Goal: Task Accomplishment & Management: Manage account settings

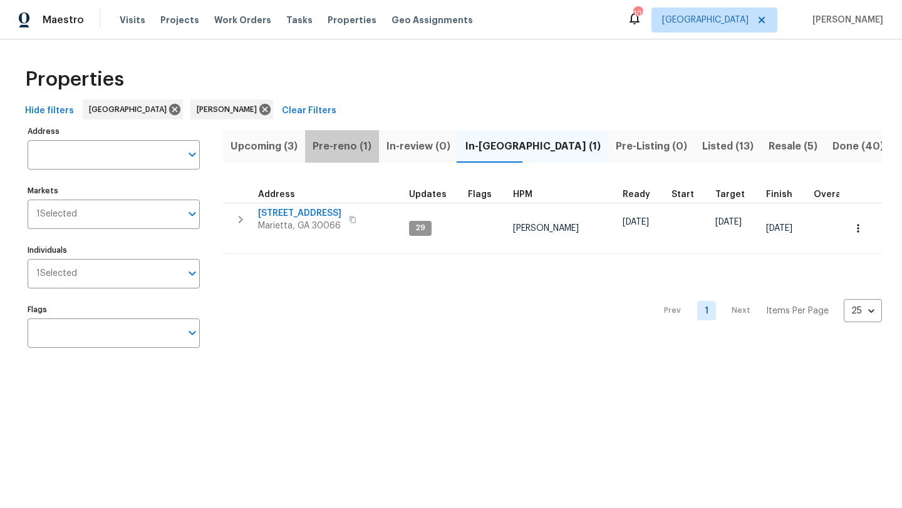
click at [347, 146] on span "Pre-reno (1)" at bounding box center [341, 147] width 59 height 18
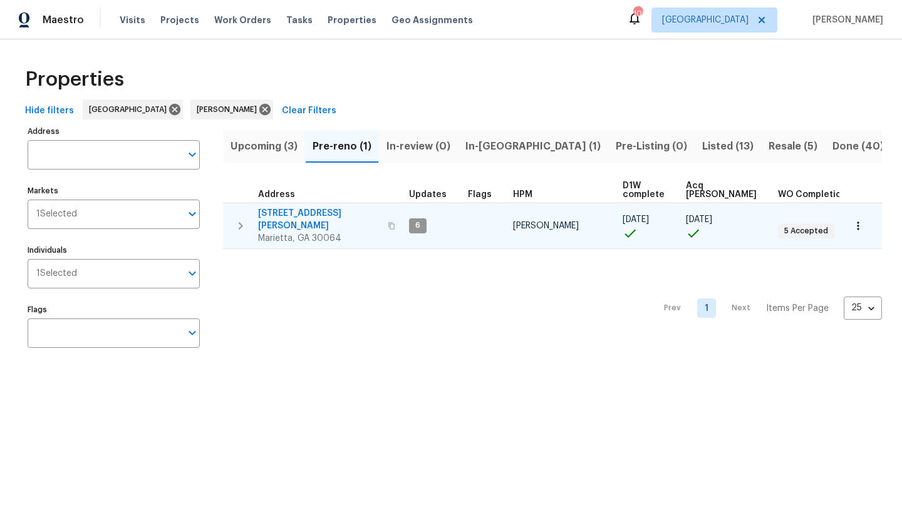
click at [317, 214] on span "3526 W Hampton Dr NW" at bounding box center [319, 219] width 122 height 25
click at [313, 210] on span "3526 W Hampton Dr NW" at bounding box center [319, 219] width 122 height 25
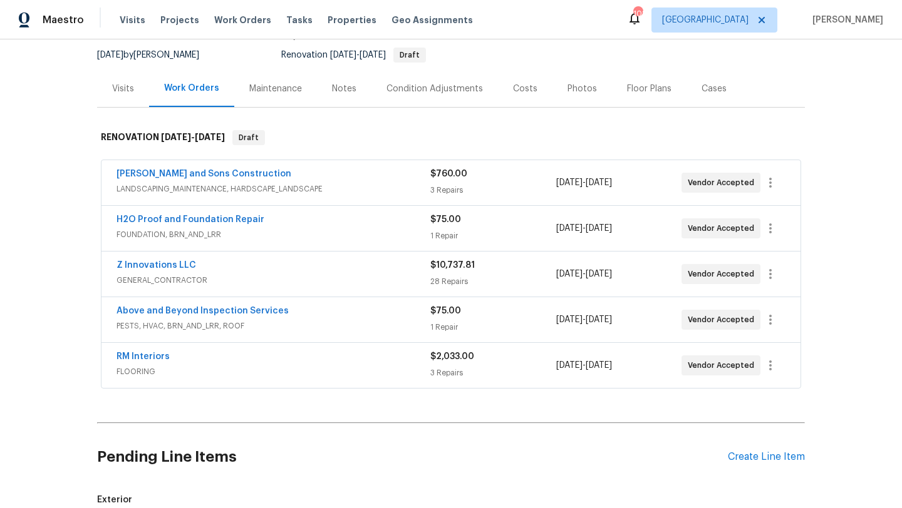
scroll to position [121, 0]
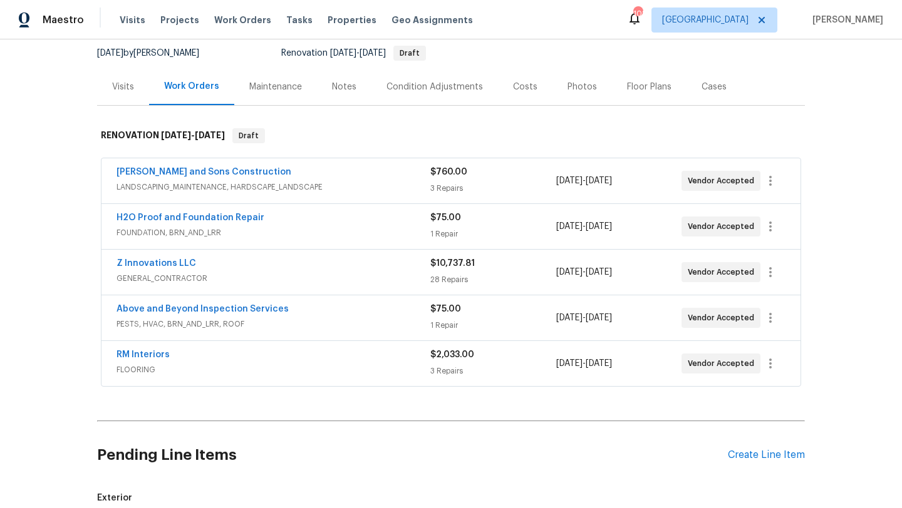
click at [345, 83] on div "Notes" at bounding box center [344, 87] width 24 height 13
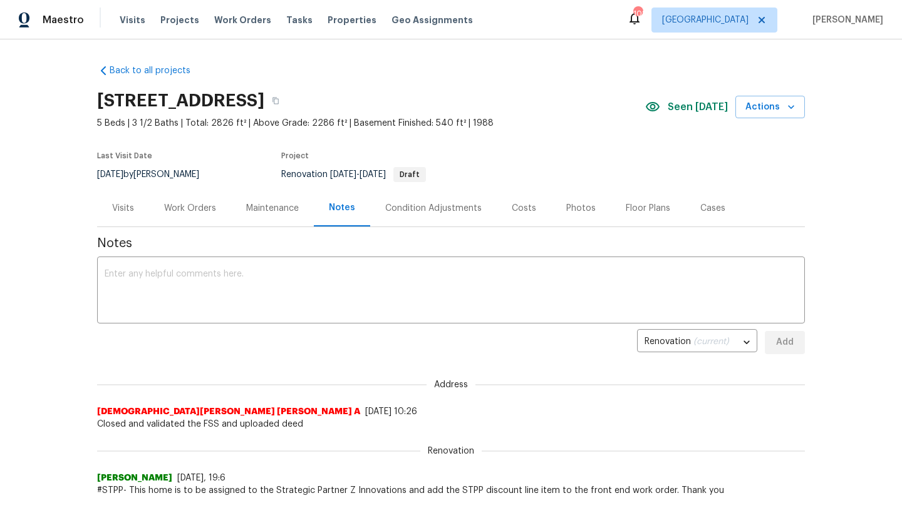
click at [183, 218] on div "Work Orders" at bounding box center [190, 208] width 82 height 37
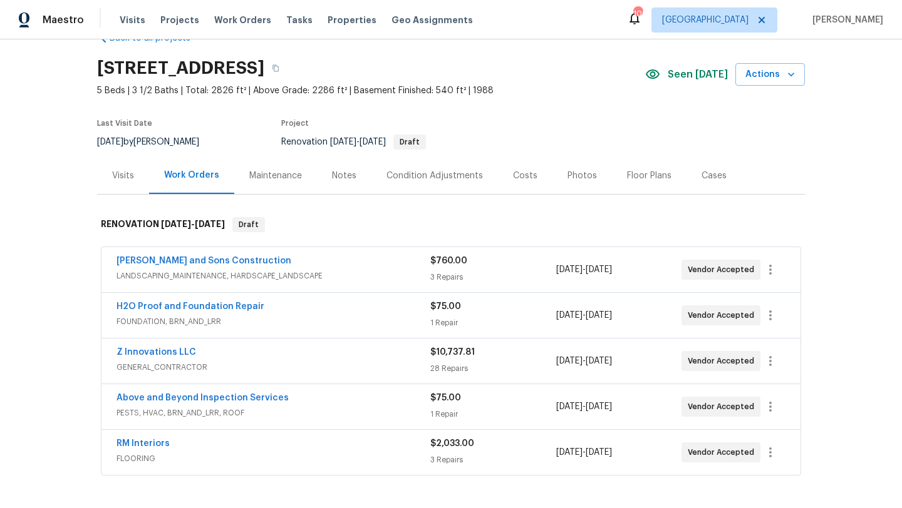
scroll to position [40, 0]
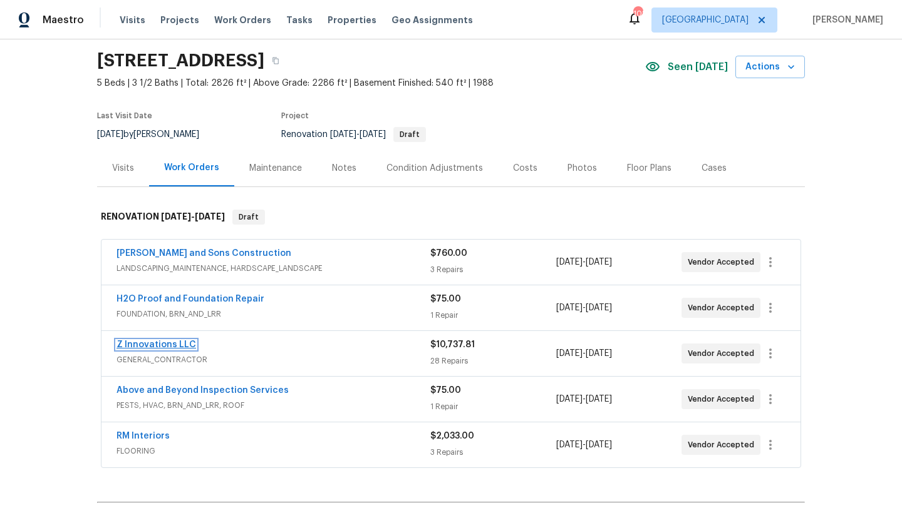
click at [185, 345] on link "Z Innovations LLC" at bounding box center [156, 345] width 80 height 9
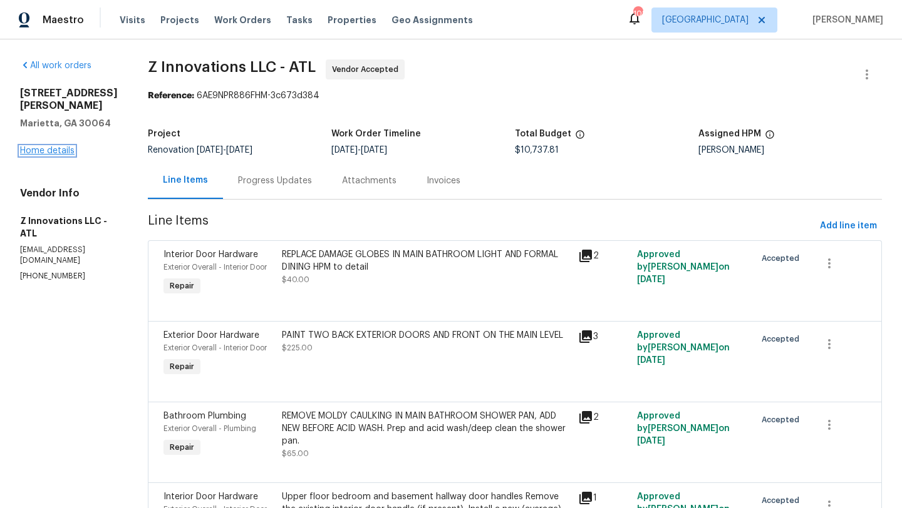
click at [67, 150] on link "Home details" at bounding box center [47, 150] width 54 height 9
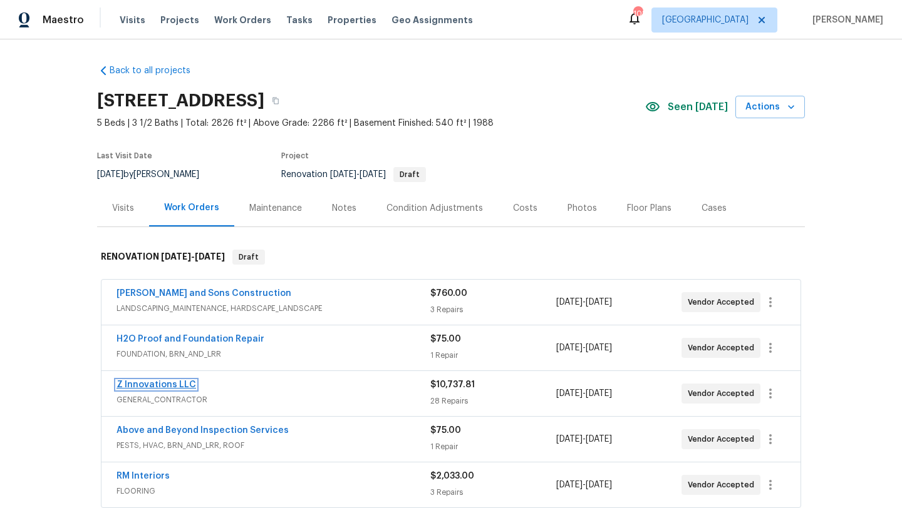
click at [180, 385] on link "Z Innovations LLC" at bounding box center [156, 385] width 80 height 9
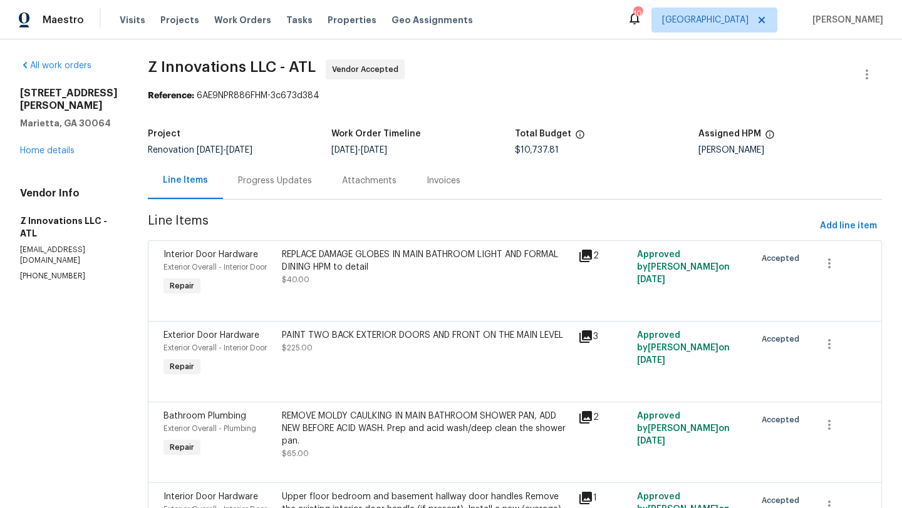
click at [289, 178] on div "Progress Updates" at bounding box center [275, 181] width 74 height 13
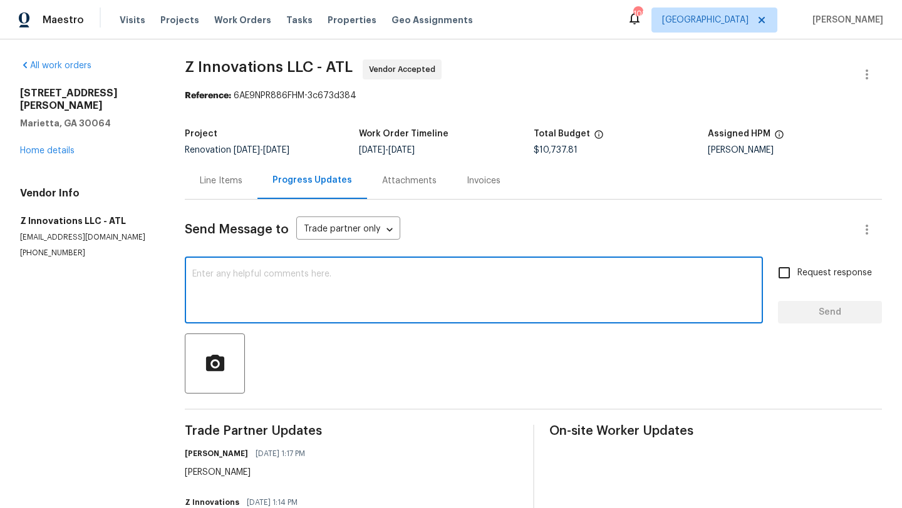
click at [280, 284] on textarea at bounding box center [473, 292] width 563 height 44
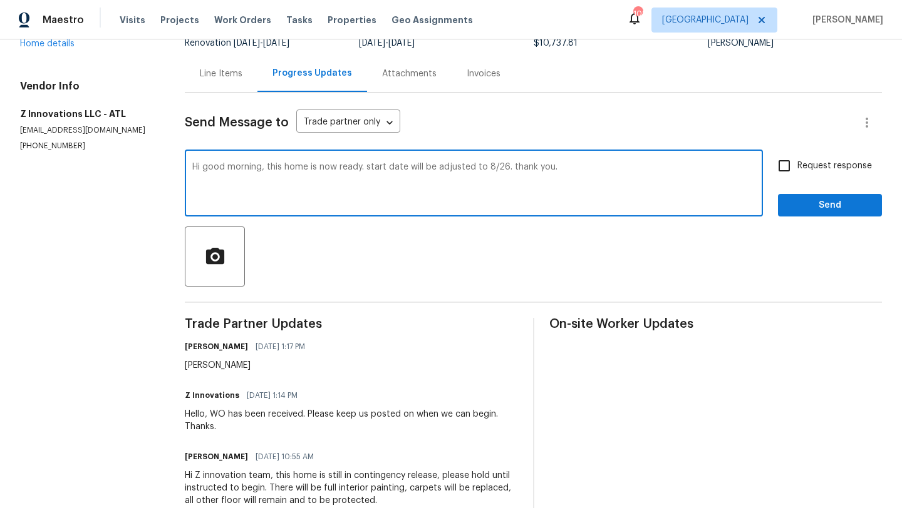
scroll to position [141, 0]
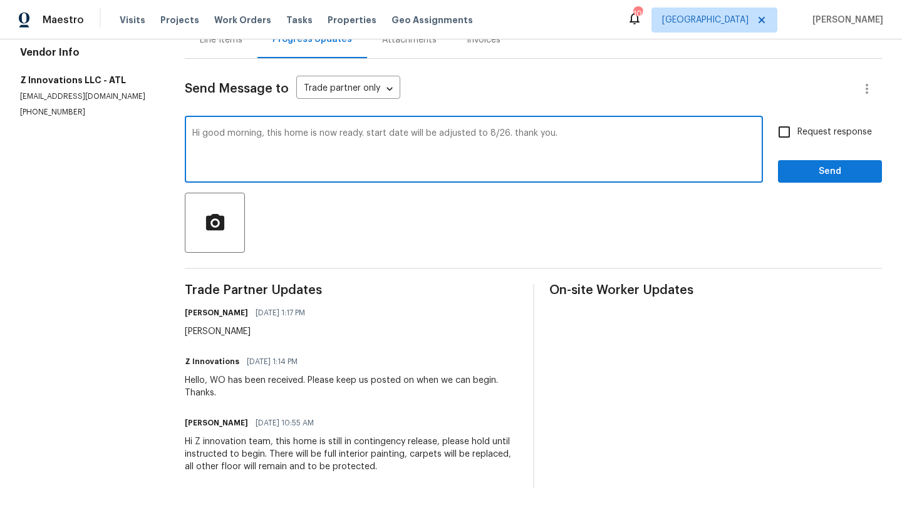
drag, startPoint x: 572, startPoint y: 146, endPoint x: 191, endPoint y: 133, distance: 380.9
click at [191, 133] on div "Hi good morning, this home is now ready. start date will be adjusted to 8/26. t…" at bounding box center [474, 151] width 578 height 64
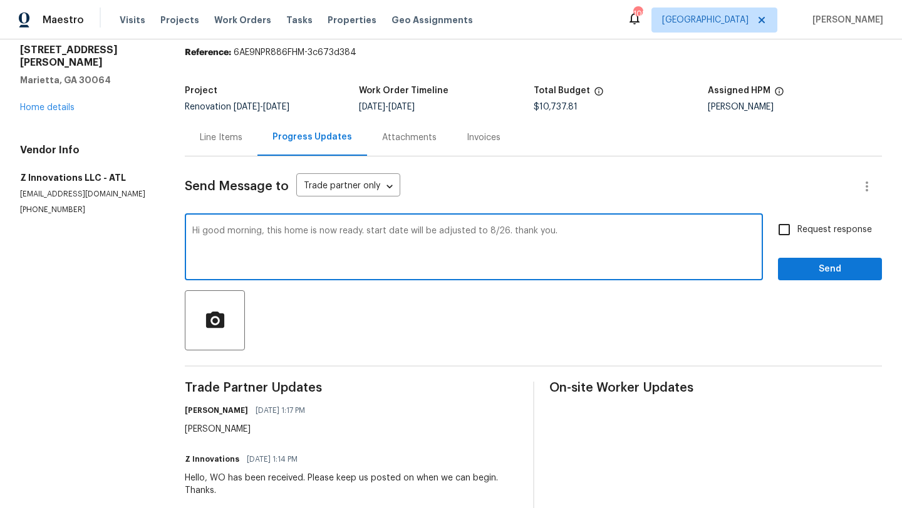
scroll to position [0, 0]
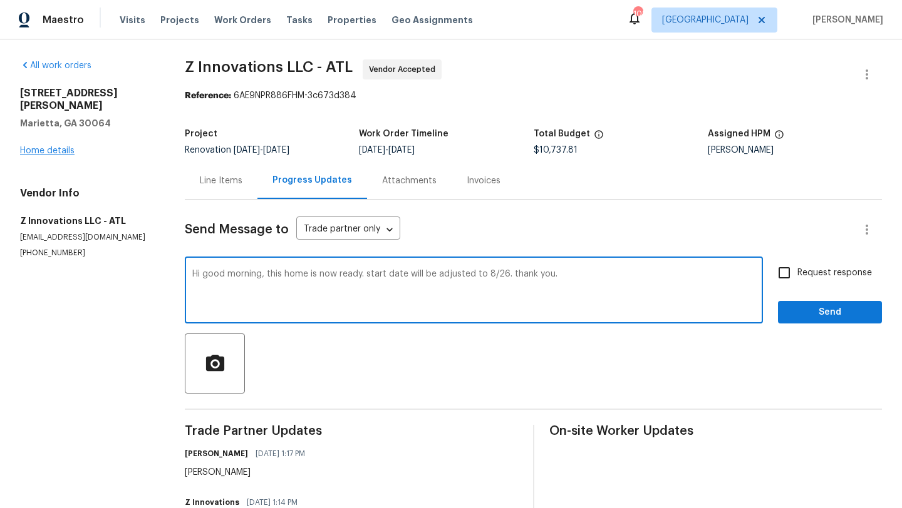
type textarea "Hi good morning, this home is now ready. start date will be adjusted to 8/26. t…"
click at [64, 146] on link "Home details" at bounding box center [47, 150] width 54 height 9
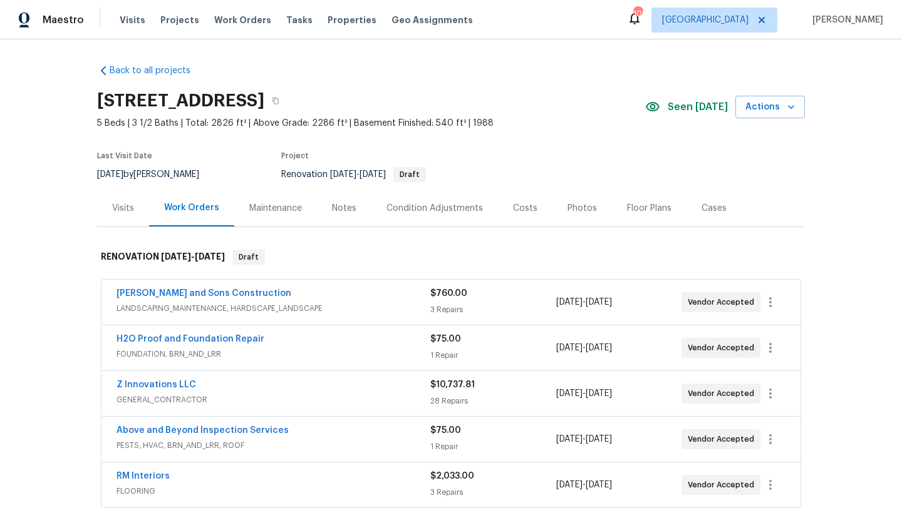
scroll to position [30, 0]
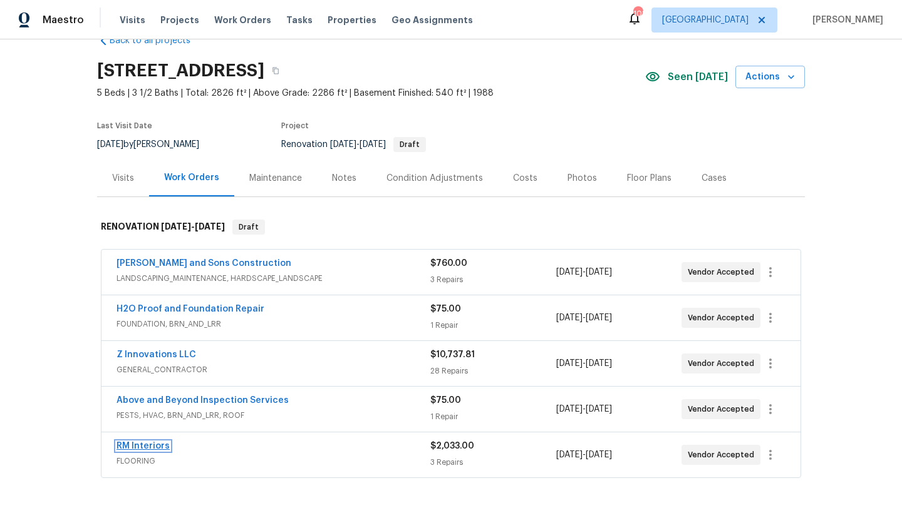
click at [157, 443] on link "RM Interiors" at bounding box center [142, 446] width 53 height 9
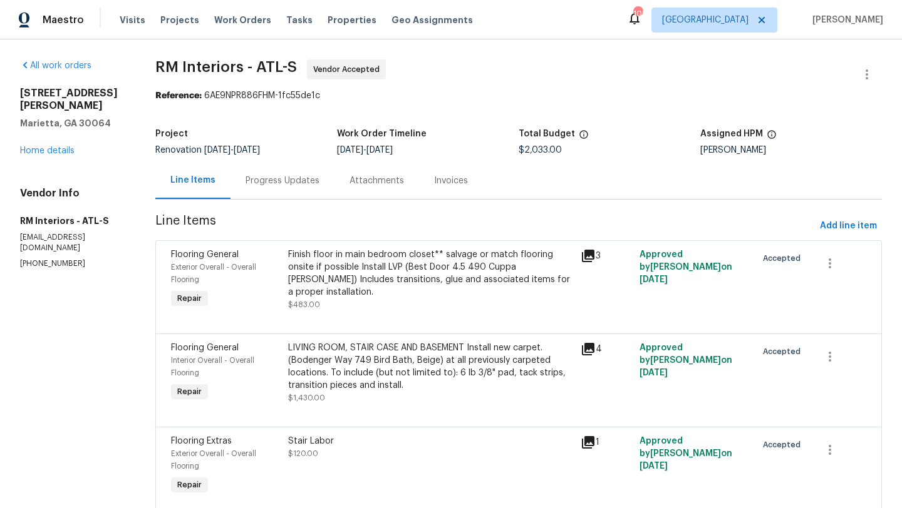
click at [269, 185] on div "Progress Updates" at bounding box center [282, 181] width 74 height 13
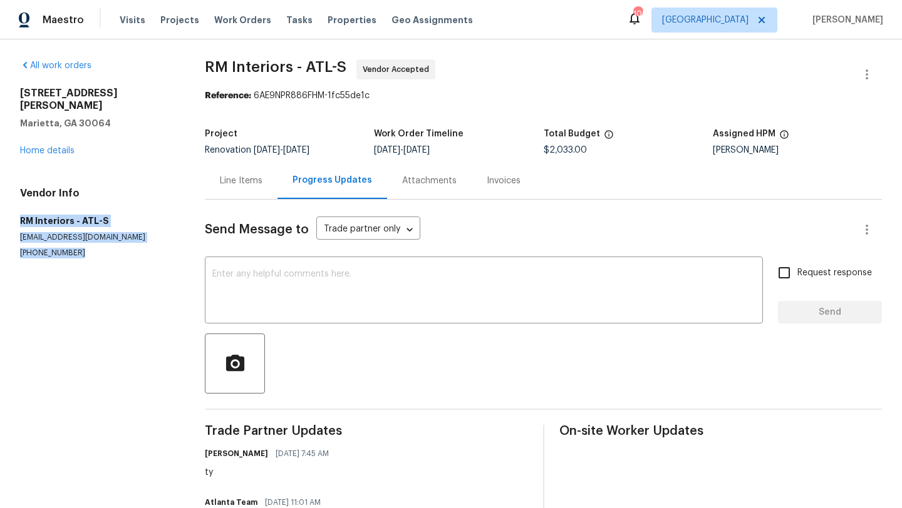
drag, startPoint x: 88, startPoint y: 238, endPoint x: 16, endPoint y: 209, distance: 77.5
click at [16, 209] on div "All work orders 3526 W Hampton Dr NW Marietta, GA 30064 Home details Vendor Inf…" at bounding box center [451, 344] width 902 height 610
copy div "RM Interiors - ATL-S atlanta@rmiflooring.com (404) 771-0472"
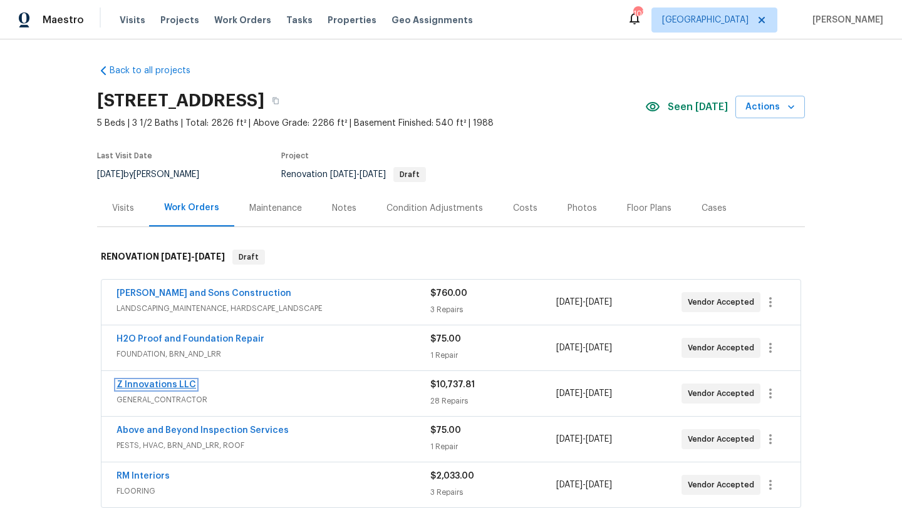
click at [162, 387] on link "Z Innovations LLC" at bounding box center [156, 385] width 80 height 9
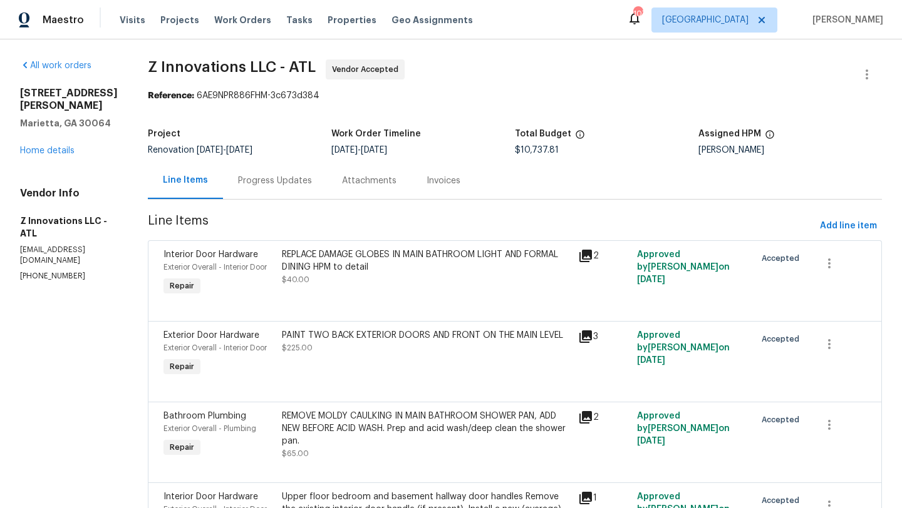
click at [256, 180] on div "Progress Updates" at bounding box center [275, 181] width 74 height 13
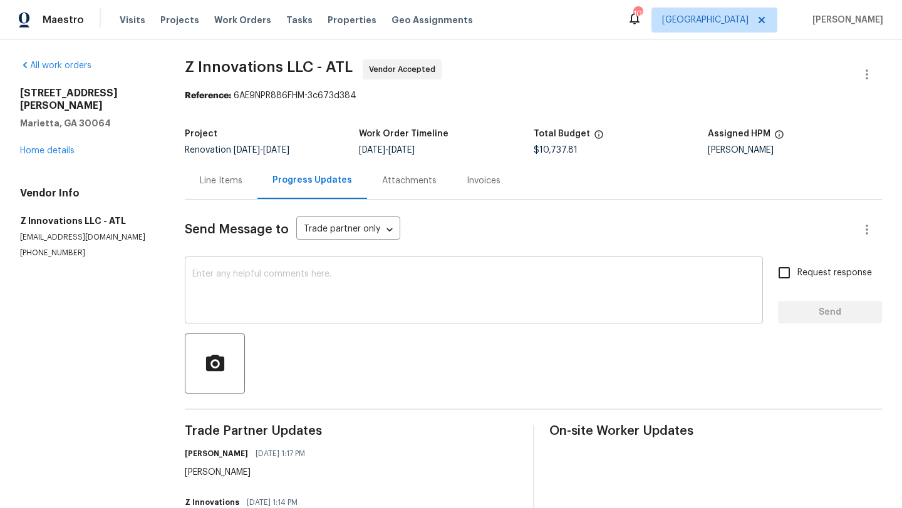
click at [255, 280] on textarea at bounding box center [473, 292] width 563 height 44
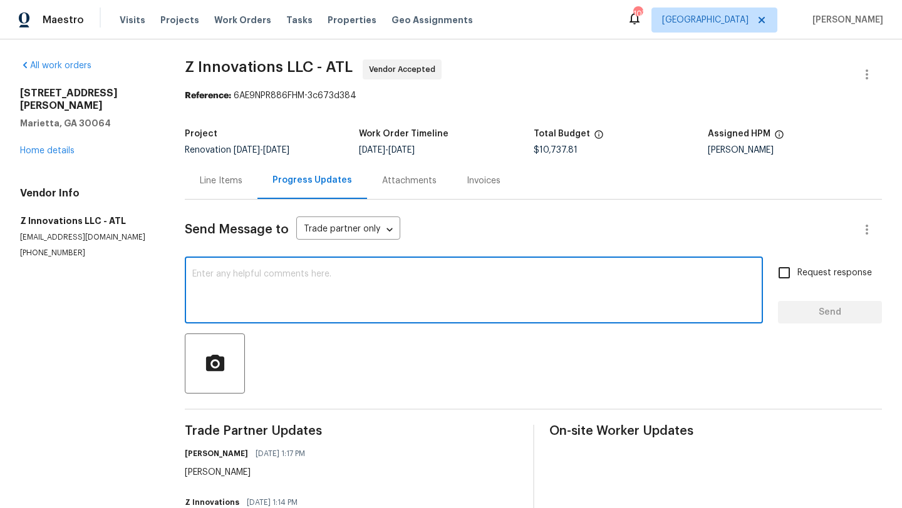
paste textarea "RM Interiors - ATL-S atlanta@rmiflooring.com (404) 771-0472"
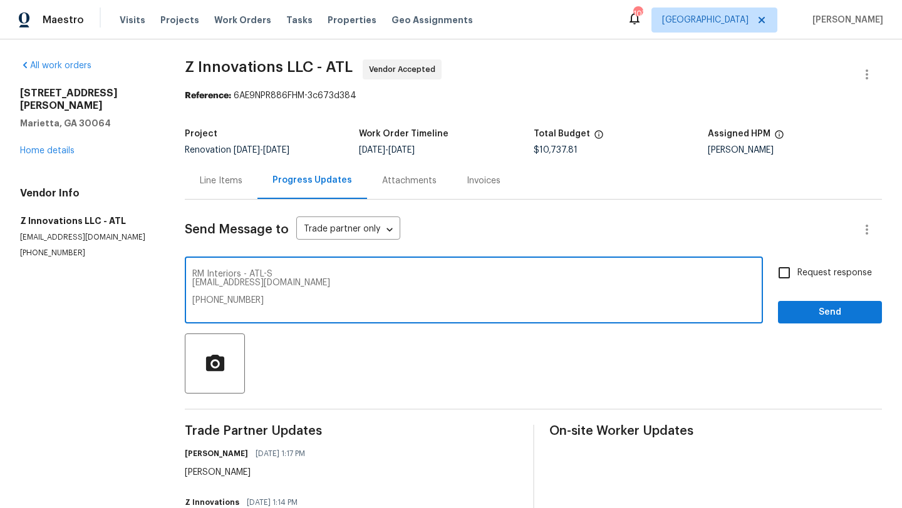
click at [193, 276] on textarea "RM Interiors - ATL-S atlanta@rmiflooring.com (404) 771-0472" at bounding box center [473, 292] width 563 height 44
paste textarea "Hi good morning, this home is now ready. start date will be adjusted to 8/26. t…"
click at [605, 274] on textarea "Hi good morning, this home is now ready. start date will be adjusted to 8/26. t…" at bounding box center [473, 292] width 563 height 44
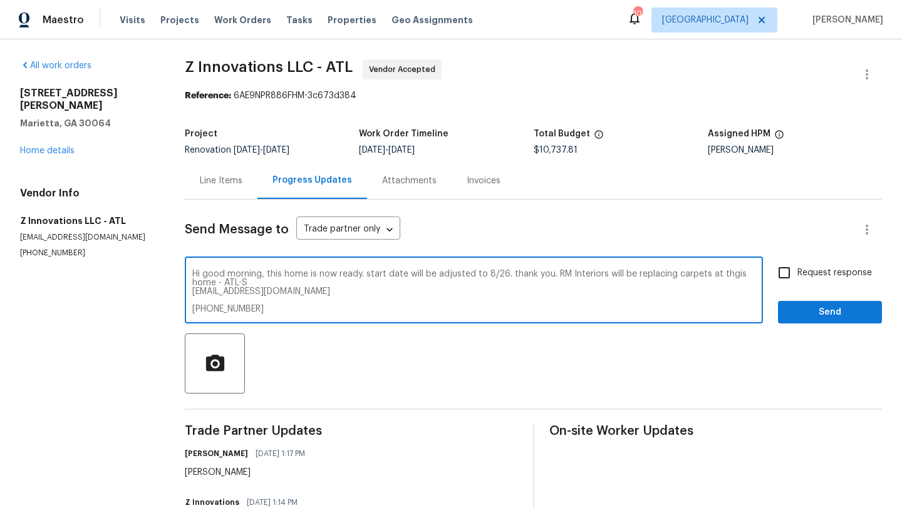
click at [745, 273] on textarea "Hi good morning, this home is now ready. start date will be adjusted to 8/26. t…" at bounding box center [473, 292] width 563 height 44
click at [218, 284] on textarea "Hi good morning, this home is now ready. start date will be adjusted to 8/26. t…" at bounding box center [473, 292] width 563 height 44
click at [431, 287] on textarea "Hi good morning, this home is now ready. start date will be adjusted to 8/26. t…" at bounding box center [473, 292] width 563 height 44
click at [193, 293] on textarea "Hi good morning, this home is now ready. start date will be adjusted to 8/26. t…" at bounding box center [473, 292] width 563 height 44
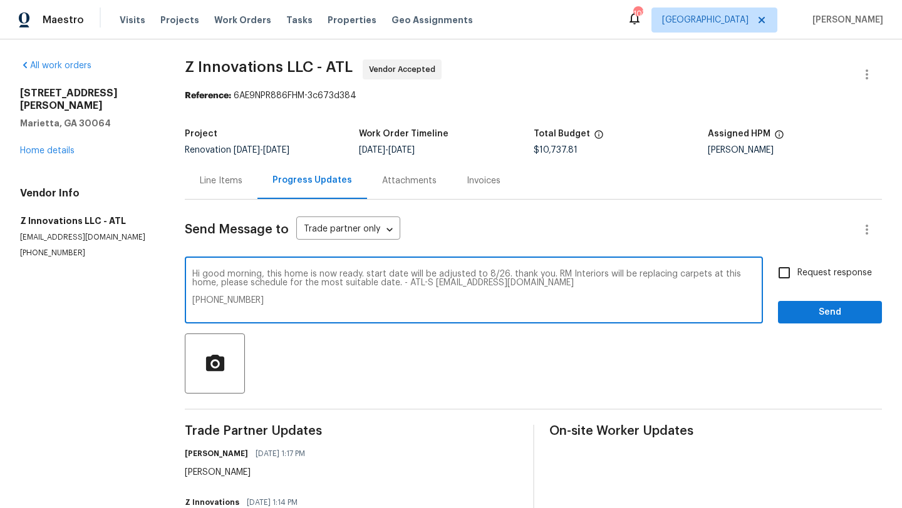
click at [193, 302] on textarea "Hi good morning, this home is now ready. start date will be adjusted to 8/26. t…" at bounding box center [473, 292] width 563 height 44
drag, startPoint x: 431, startPoint y: 285, endPoint x: 408, endPoint y: 284, distance: 23.2
click at [408, 284] on textarea "Hi good morning, this home is now ready. start date will be adjusted to 8/26. t…" at bounding box center [473, 292] width 563 height 44
drag, startPoint x: 548, startPoint y: 274, endPoint x: 508, endPoint y: 271, distance: 39.5
click at [508, 271] on textarea "Hi good morning, this home is now ready. start date will be adjusted to 8/26. t…" at bounding box center [473, 292] width 563 height 44
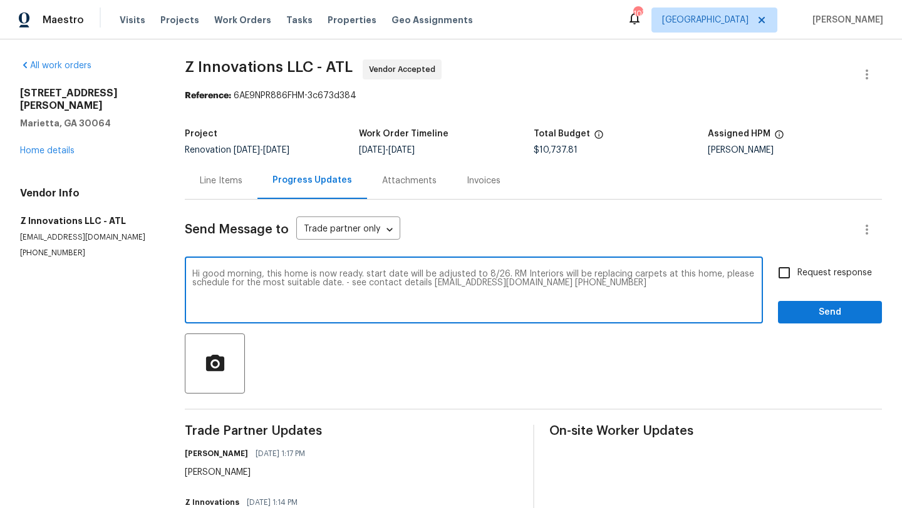
click at [619, 283] on textarea "Hi good morning, this home is now ready. start date will be adjusted to 8/26. R…" at bounding box center [473, 292] width 563 height 44
type textarea "Hi good morning, this home is now ready. start date will be adjusted to 8/26. R…"
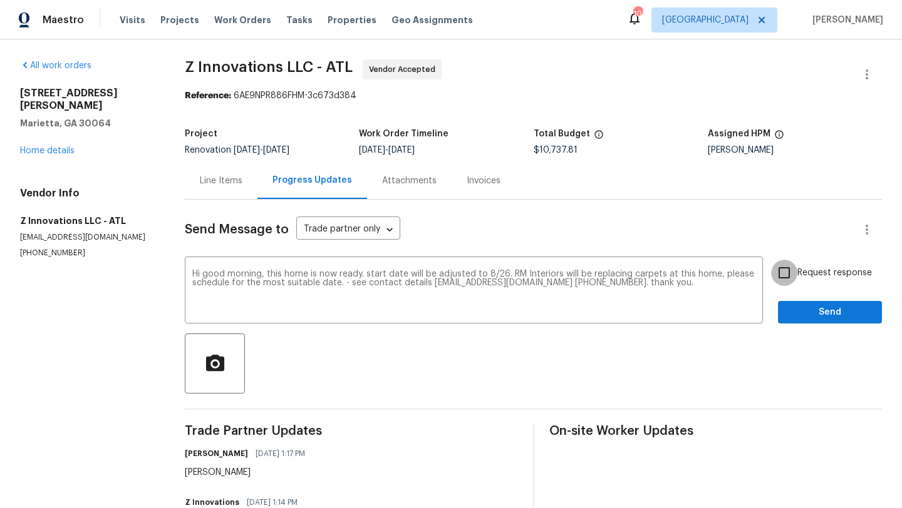
click at [788, 276] on input "Request response" at bounding box center [784, 273] width 26 height 26
checkbox input "true"
click at [820, 315] on span "Send" at bounding box center [830, 313] width 84 height 16
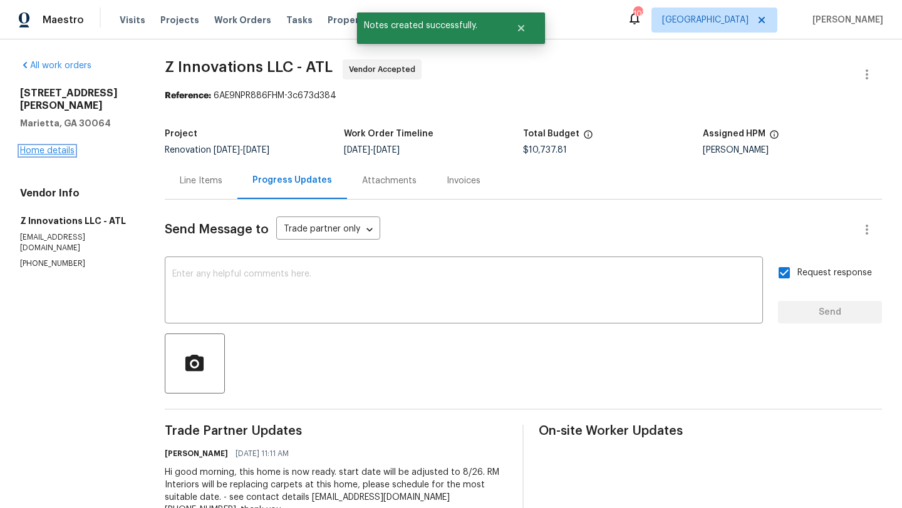
click at [66, 146] on link "Home details" at bounding box center [47, 150] width 54 height 9
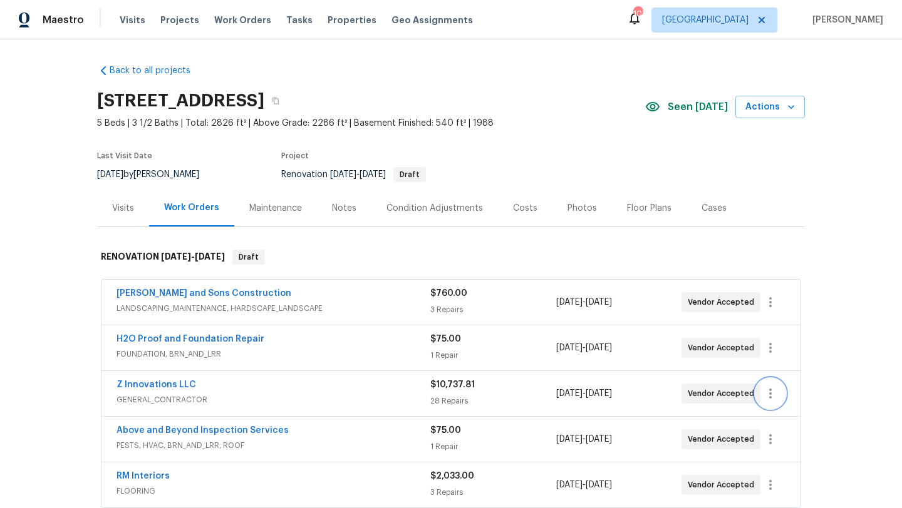
click at [766, 396] on icon "button" at bounding box center [770, 393] width 15 height 15
click at [785, 399] on li "Edit" at bounding box center [822, 394] width 135 height 21
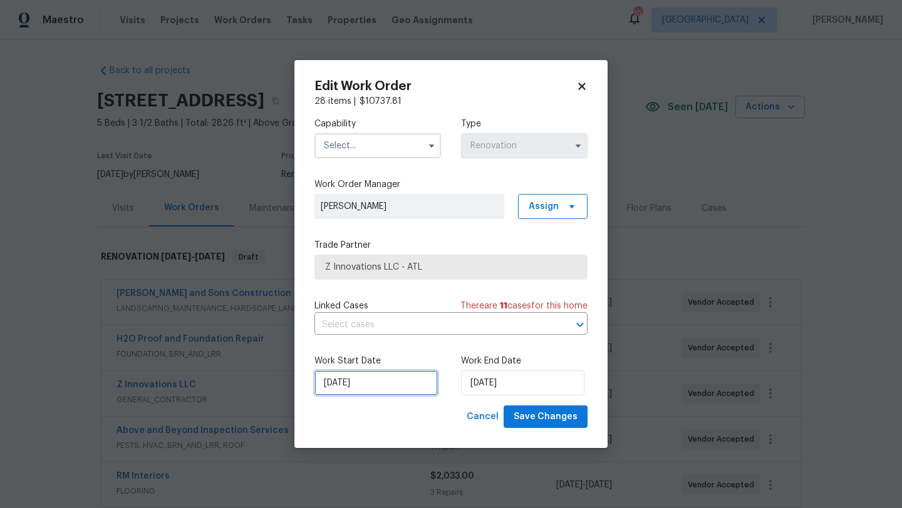
click at [347, 385] on input "[DATE]" at bounding box center [375, 383] width 123 height 25
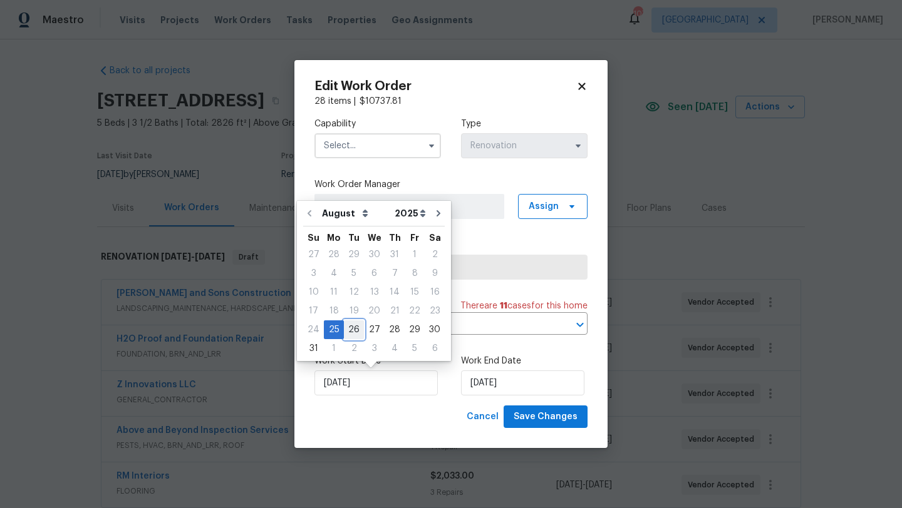
click at [352, 332] on div "26" at bounding box center [354, 330] width 20 height 18
type input "[DATE]"
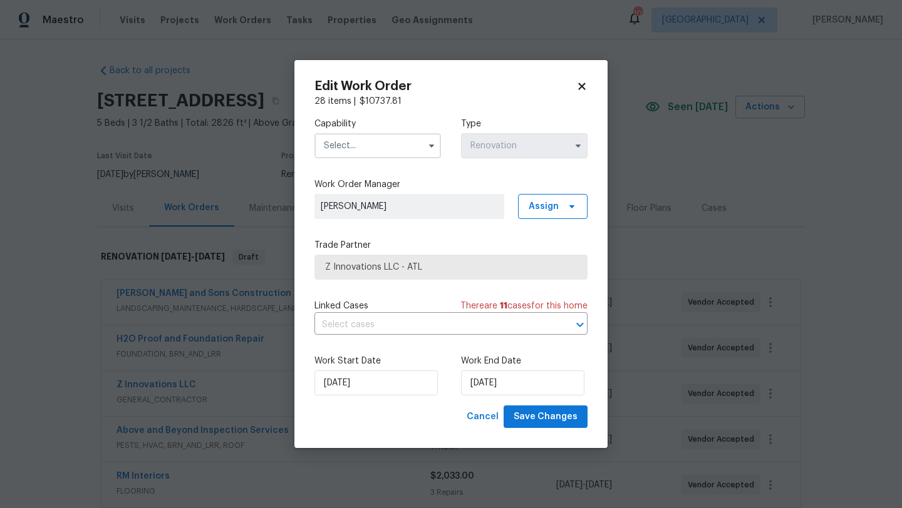
click at [389, 146] on input "text" at bounding box center [377, 145] width 126 height 25
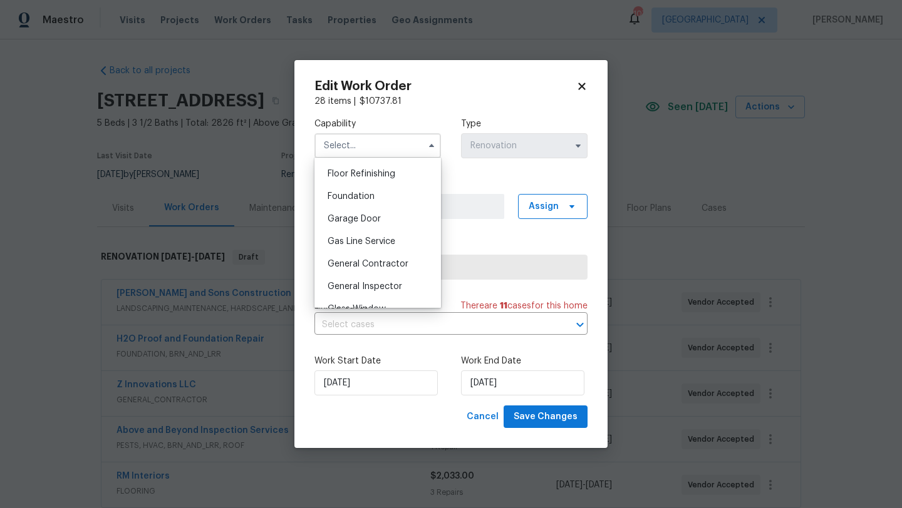
scroll to position [510, 0]
click at [367, 260] on span "General Contractor" at bounding box center [367, 260] width 81 height 9
type input "General Contractor"
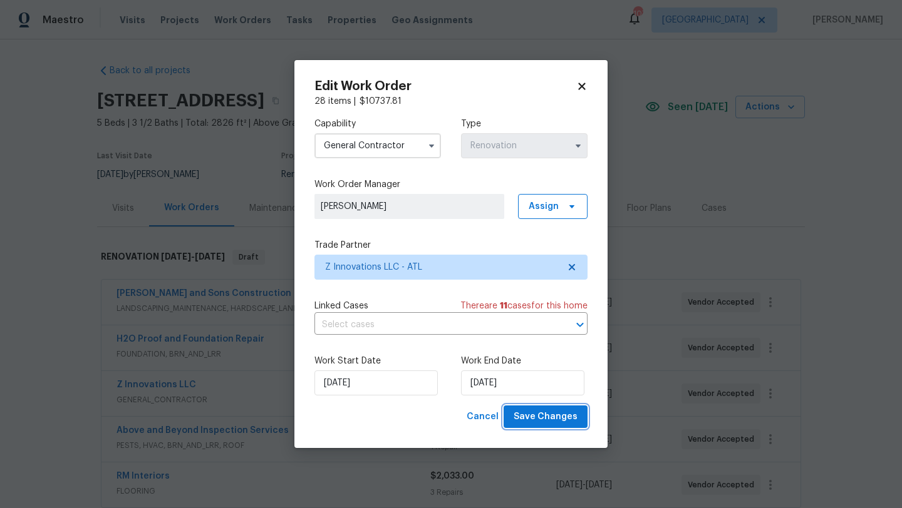
click at [537, 418] on span "Save Changes" at bounding box center [545, 417] width 64 height 16
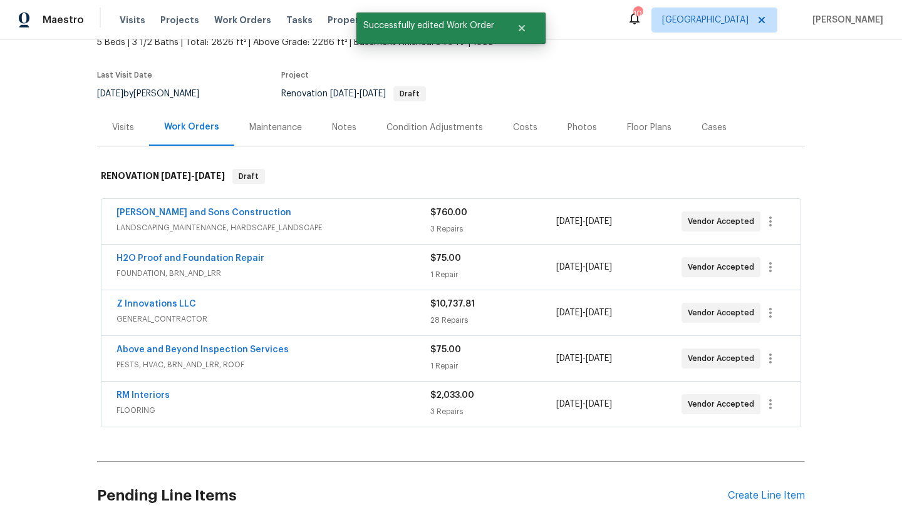
scroll to position [86, 0]
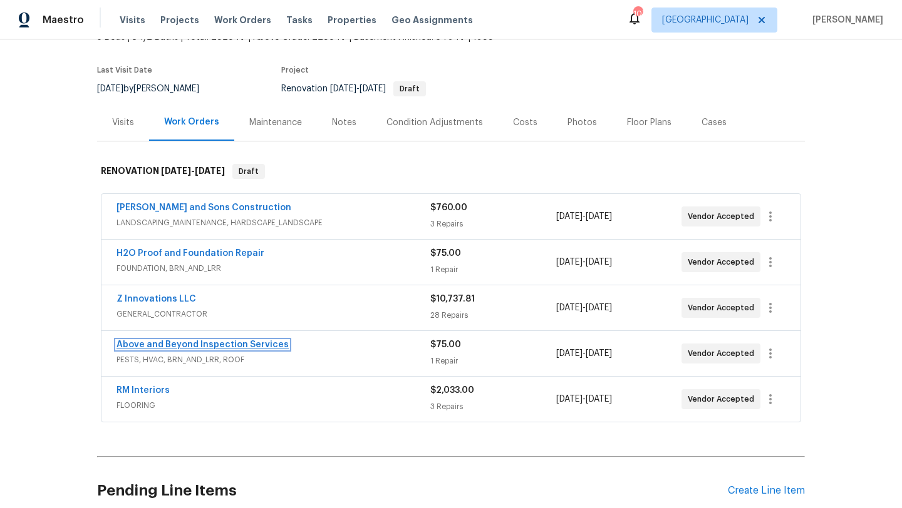
click at [278, 348] on link "Above and Beyond Inspection Services" at bounding box center [202, 345] width 172 height 9
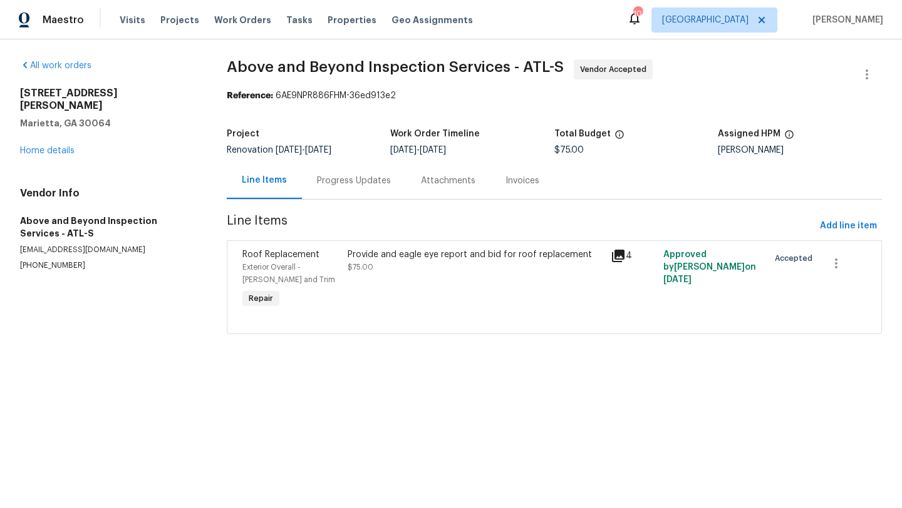
click at [331, 184] on div "Progress Updates" at bounding box center [354, 181] width 74 height 13
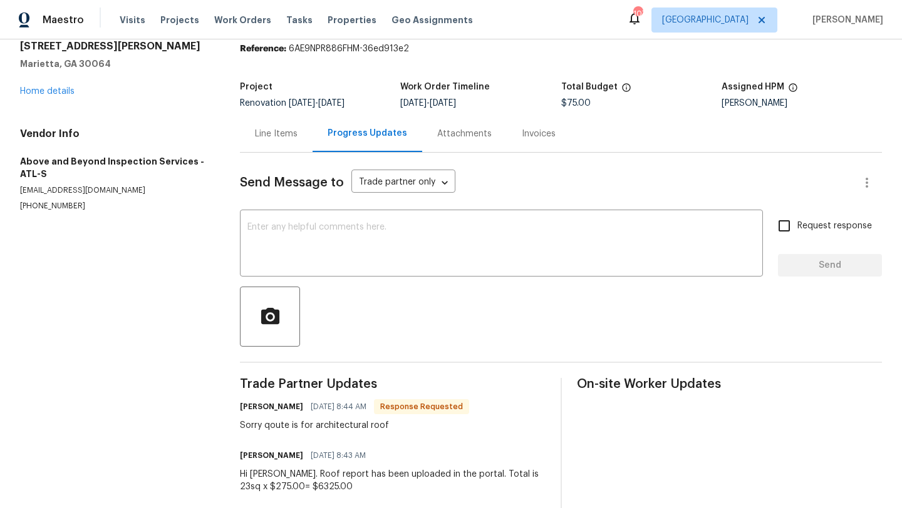
scroll to position [48, 0]
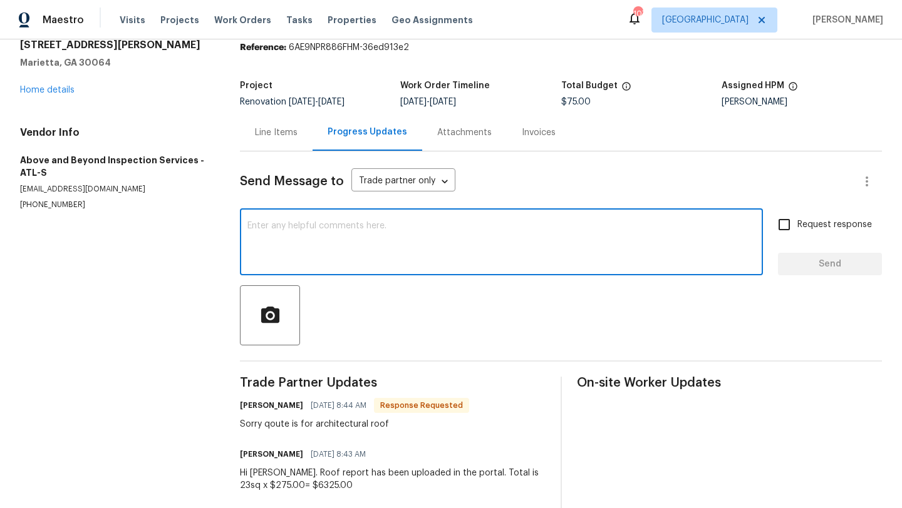
click at [314, 254] on textarea at bounding box center [501, 244] width 508 height 44
type textarea "Thank you."
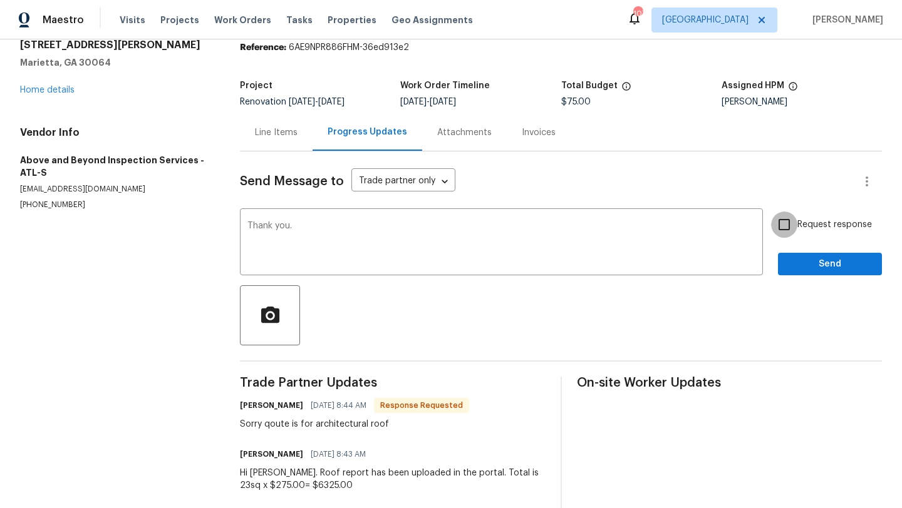
click at [779, 225] on input "Request response" at bounding box center [784, 225] width 26 height 26
checkbox input "true"
click at [792, 272] on button "Send" at bounding box center [830, 264] width 104 height 23
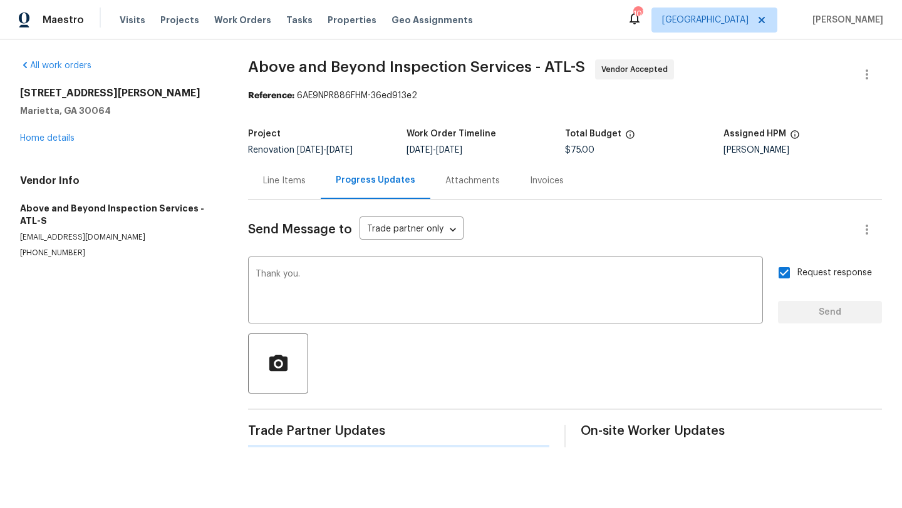
scroll to position [0, 0]
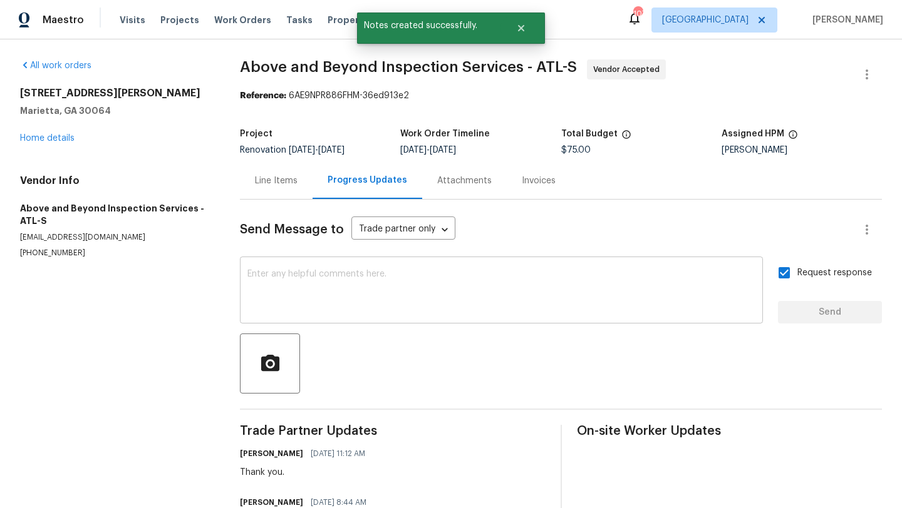
click at [322, 269] on div "x ​" at bounding box center [501, 292] width 523 height 64
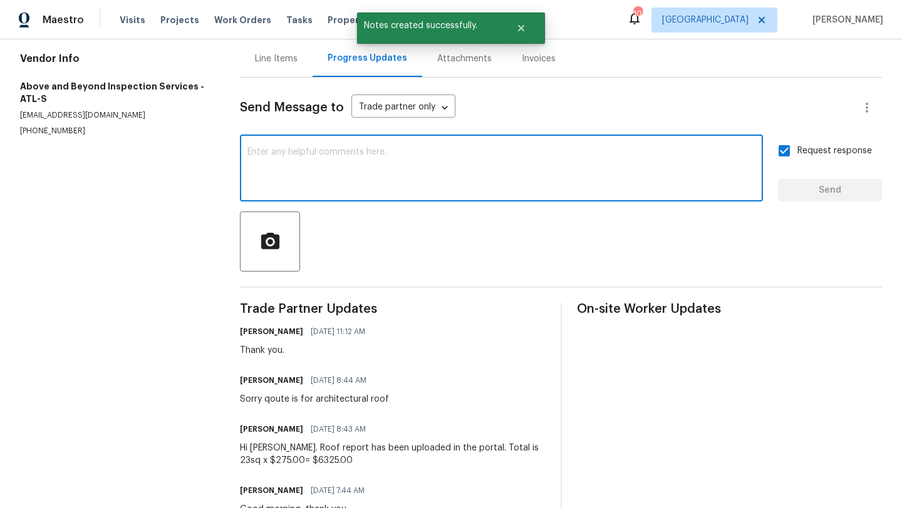
scroll to position [123, 0]
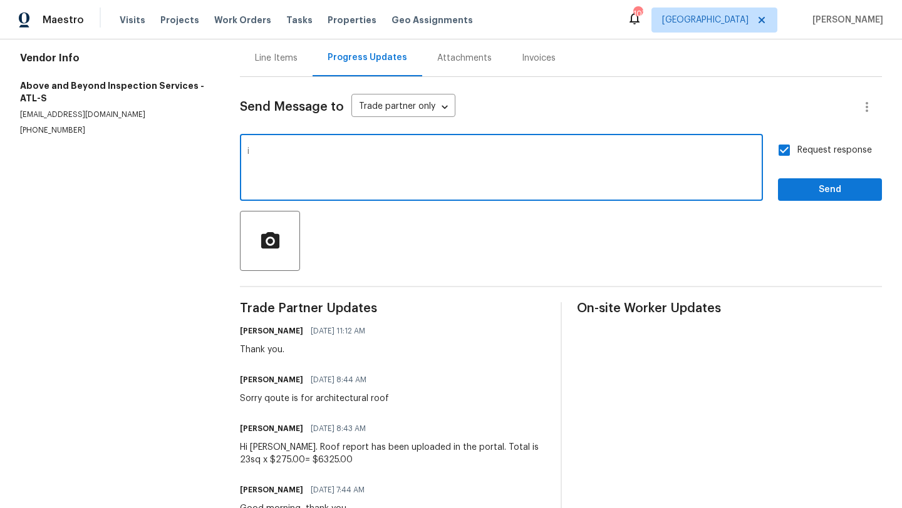
type textarea "i"
type textarea "I will advise shortly on the way forward."
click at [802, 190] on span "Send" at bounding box center [830, 190] width 84 height 16
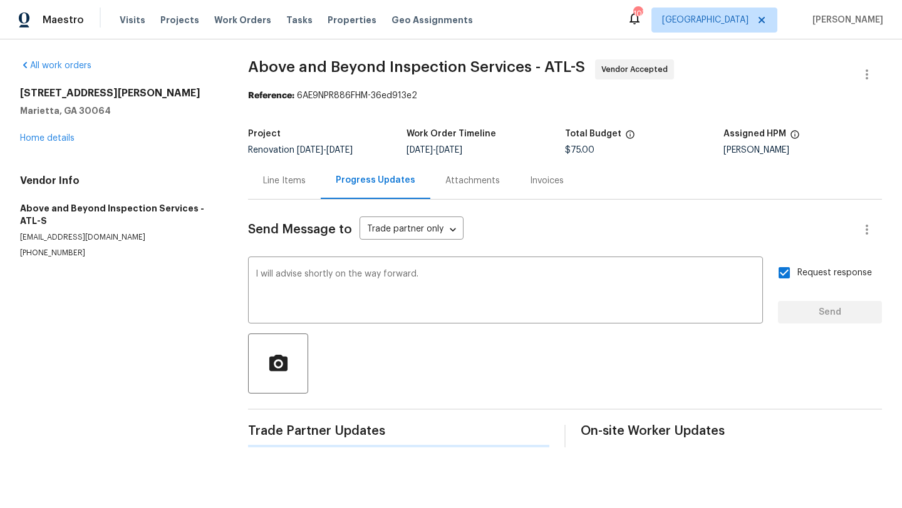
scroll to position [0, 0]
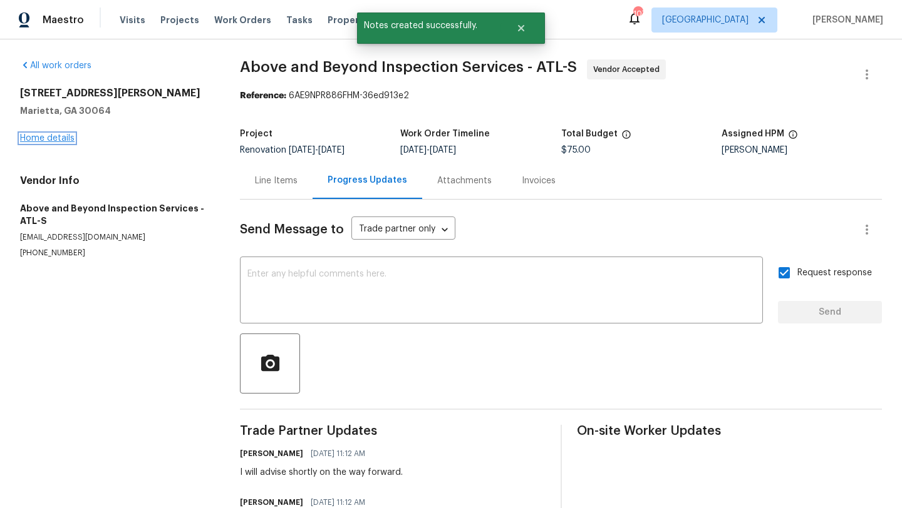
click at [63, 137] on link "Home details" at bounding box center [47, 138] width 54 height 9
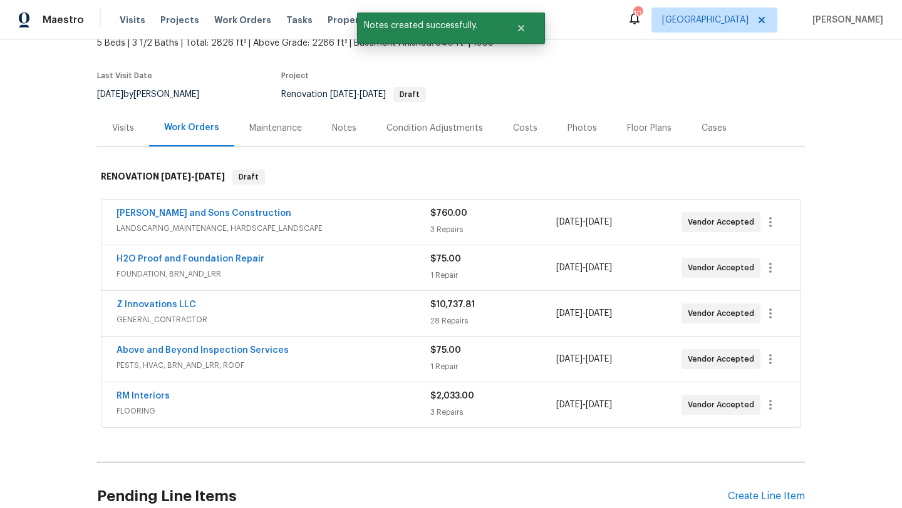
scroll to position [79, 0]
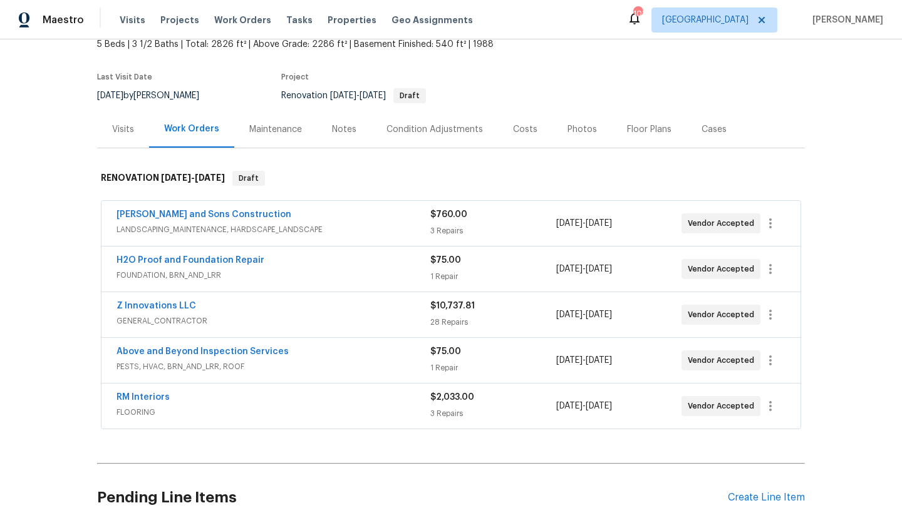
click at [337, 121] on div "Notes" at bounding box center [344, 129] width 54 height 37
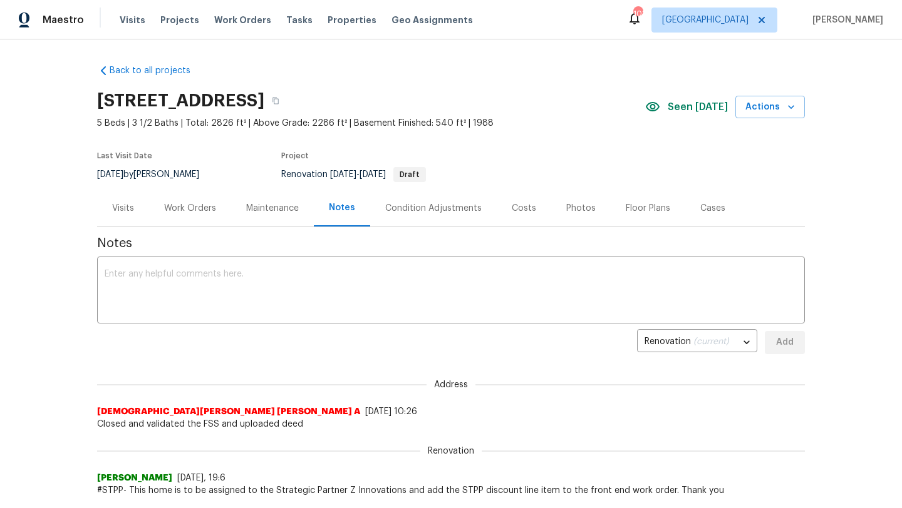
click at [123, 206] on div "Visits" at bounding box center [123, 208] width 22 height 13
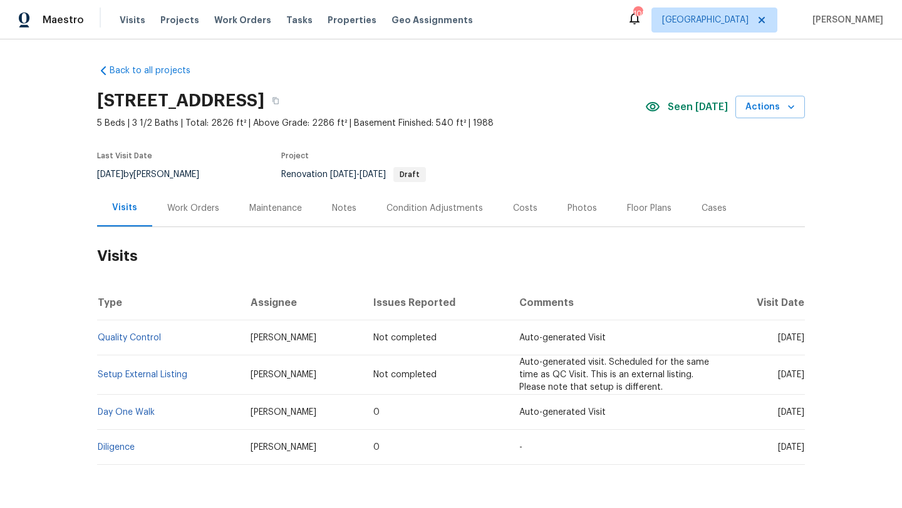
click at [203, 209] on div "Work Orders" at bounding box center [193, 208] width 52 height 13
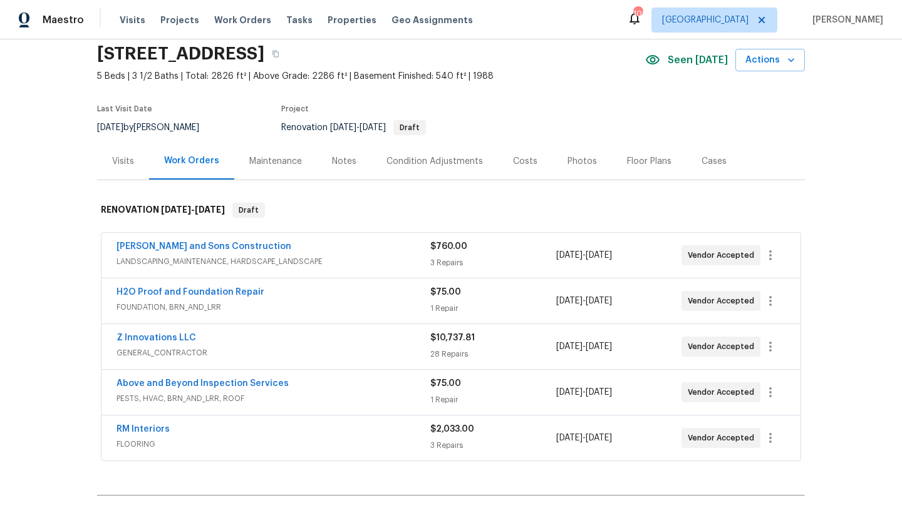
scroll to position [48, 0]
click at [279, 52] on icon "button" at bounding box center [275, 53] width 6 height 7
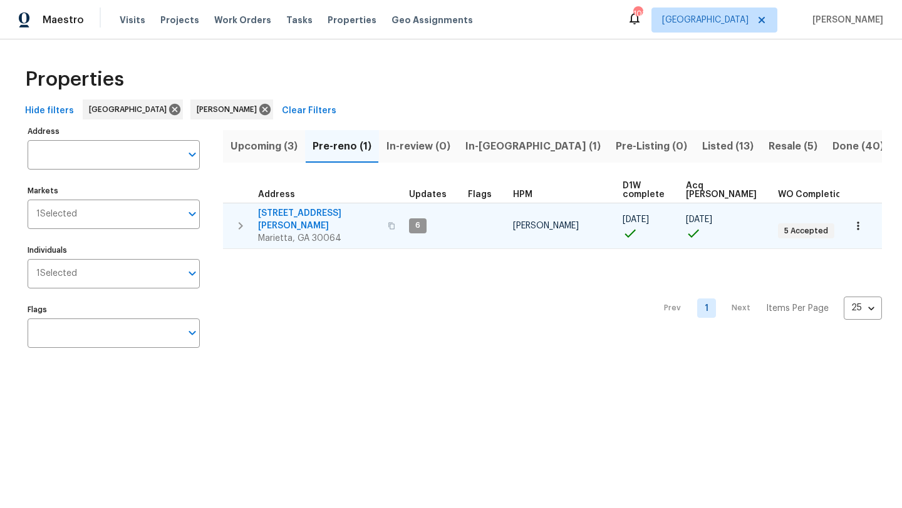
click at [316, 212] on span "[STREET_ADDRESS][PERSON_NAME]" at bounding box center [319, 219] width 122 height 25
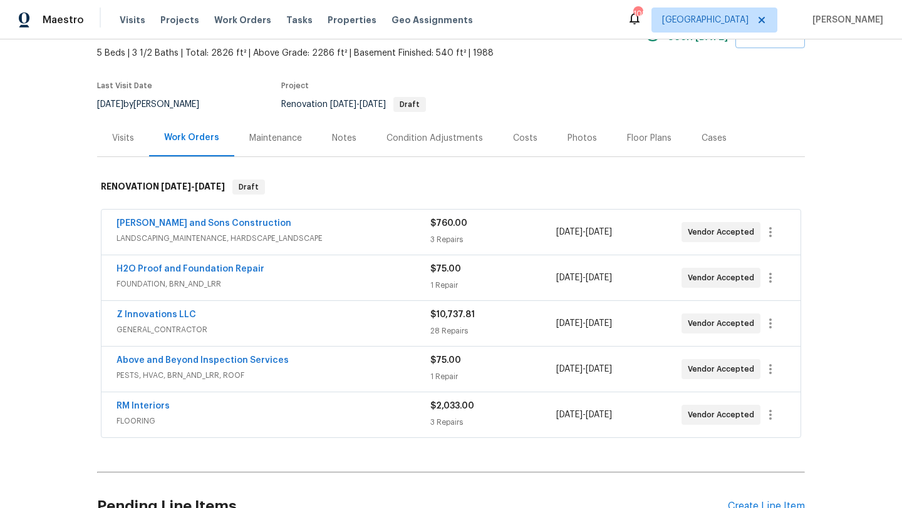
scroll to position [73, 0]
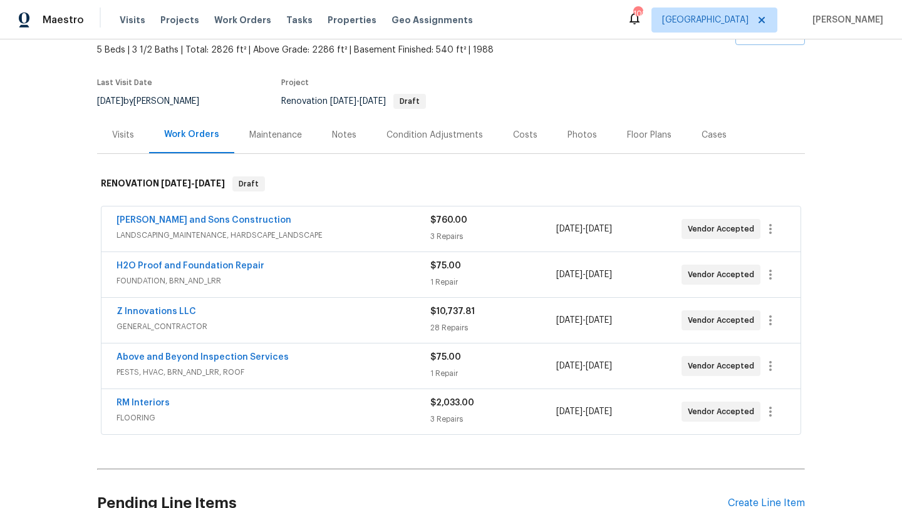
click at [334, 138] on div "Notes" at bounding box center [344, 135] width 24 height 13
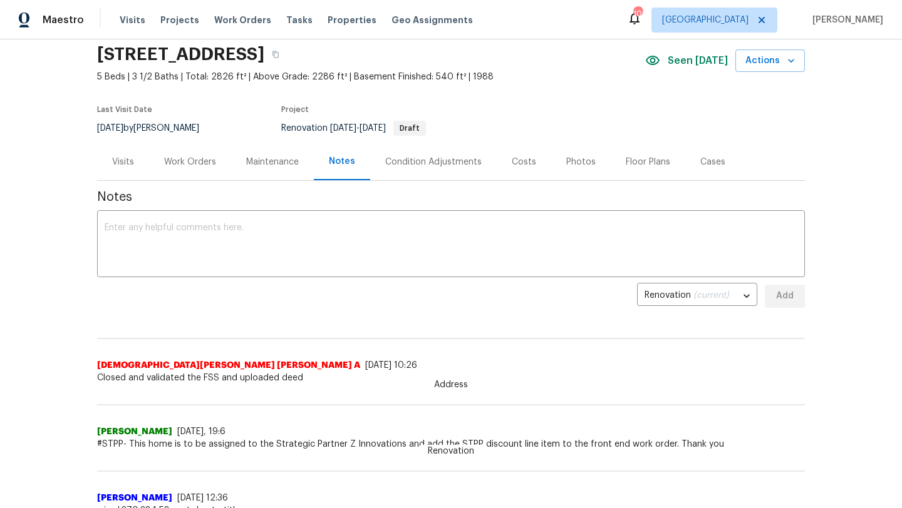
scroll to position [49, 0]
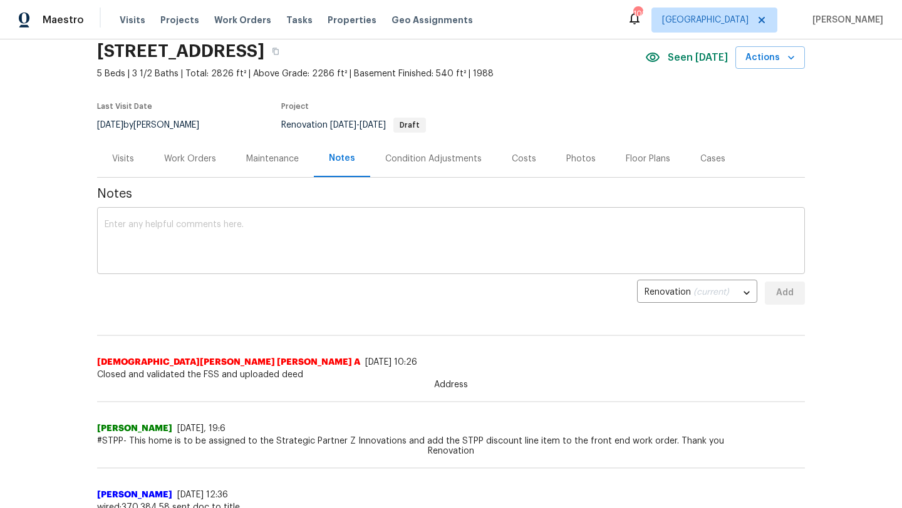
click at [230, 240] on textarea at bounding box center [451, 242] width 692 height 44
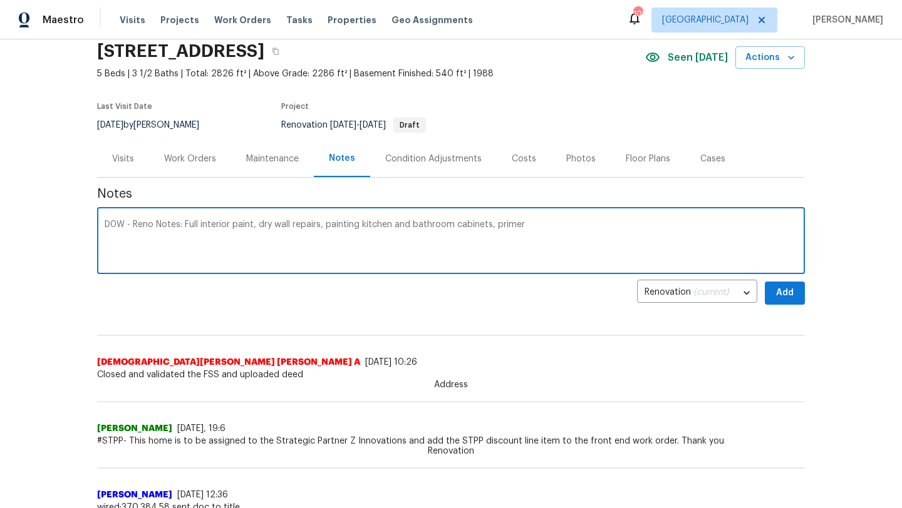
click at [254, 229] on textarea "D0W - Reno Notes: Full interior paint, dry wall repairs, painting kitchen and b…" at bounding box center [451, 242] width 692 height 44
click at [572, 224] on textarea "D0W - Reno Notes: Full interior paint and primer, dry wall repairs, painting ki…" at bounding box center [451, 242] width 692 height 44
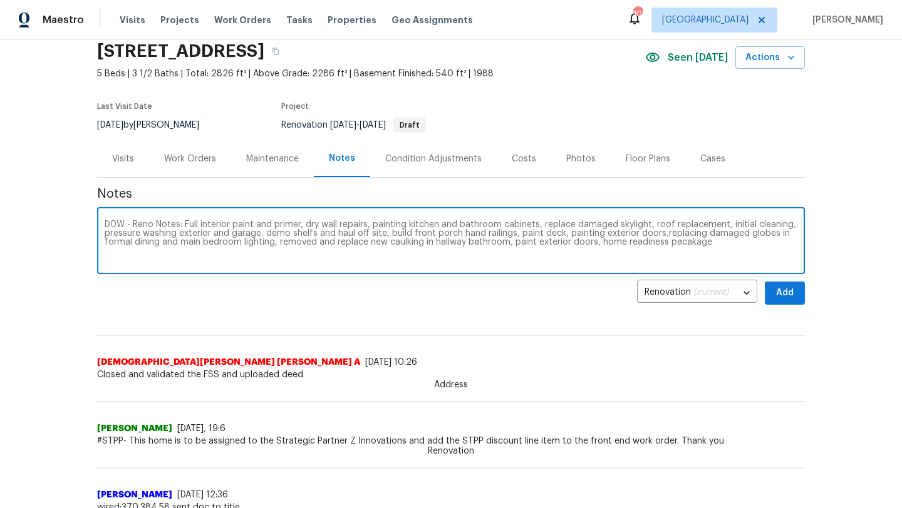
click at [692, 245] on textarea "D0W - Reno Notes: Full interior paint and primer, dry wall repairs, painting ki…" at bounding box center [451, 242] width 692 height 44
click at [679, 244] on textarea "D0W - Reno Notes: Full interior paint and primer, dry wall repairs, painting ki…" at bounding box center [451, 242] width 692 height 44
click at [741, 246] on textarea "D0W - Reno Notes: Full interior paint and primer, dry wall repairs, painting ki…" at bounding box center [451, 242] width 692 height 44
click at [662, 232] on textarea "D0W - Reno Notes: Full interior paint and primer, dry wall repairs, painting ki…" at bounding box center [451, 242] width 692 height 44
click at [709, 245] on textarea "D0W - Reno Notes: Full interior paint and primer, dry wall repairs, painting ki…" at bounding box center [451, 242] width 692 height 44
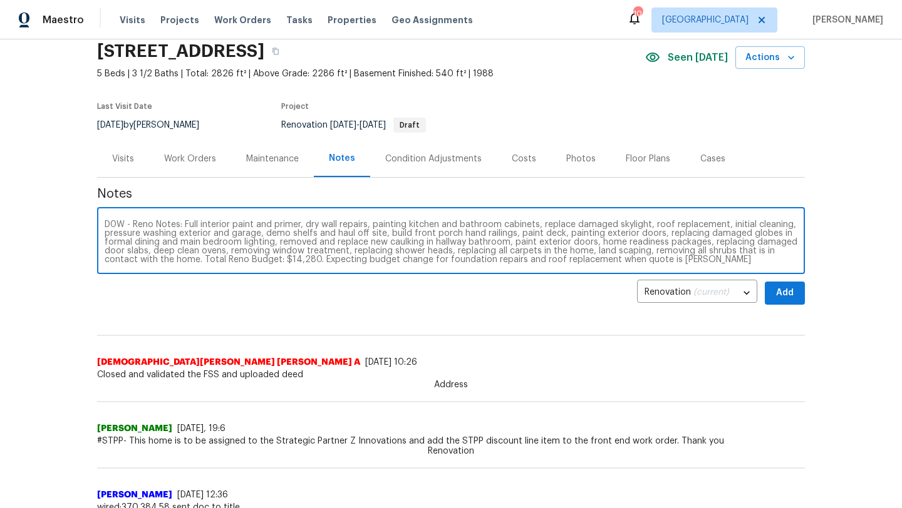
click at [429, 262] on textarea "D0W - Reno Notes: Full interior paint and primer, dry wall repairs, painting ki…" at bounding box center [451, 242] width 692 height 44
click at [428, 260] on textarea "D0W - Reno Notes: Full interior paint and primer, dry wall repairs, painting ki…" at bounding box center [451, 242] width 692 height 44
click at [696, 262] on textarea "D0W - Reno Notes: Full interior paint and primer, dry wall repairs, painting ki…" at bounding box center [451, 242] width 692 height 44
click at [687, 260] on textarea "D0W - Reno Notes: Full interior paint and primer, dry wall repairs, painting ki…" at bounding box center [451, 242] width 692 height 44
click at [707, 260] on textarea "D0W - Reno Notes: Full interior paint and primer, dry wall repairs, painting ki…" at bounding box center [451, 242] width 692 height 44
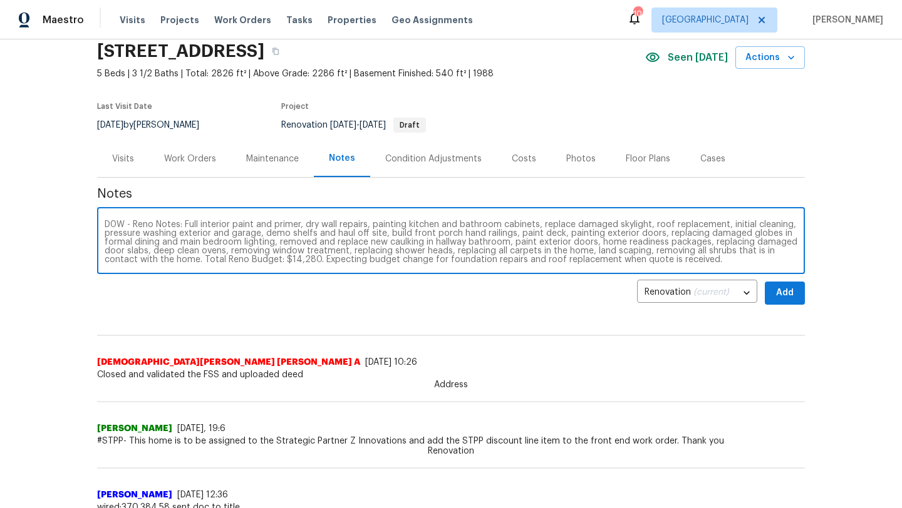
click at [625, 251] on textarea "D0W - Reno Notes: Full interior paint and primer, dry wall repairs, painting ki…" at bounding box center [451, 242] width 692 height 44
click at [616, 252] on textarea "D0W - Reno Notes: Full interior paint and primer, dry wall repairs, painting ki…" at bounding box center [451, 242] width 692 height 44
type textarea "D0W - Reno Notes: Full interior paint and primer, dry wall repairs, painting ki…"
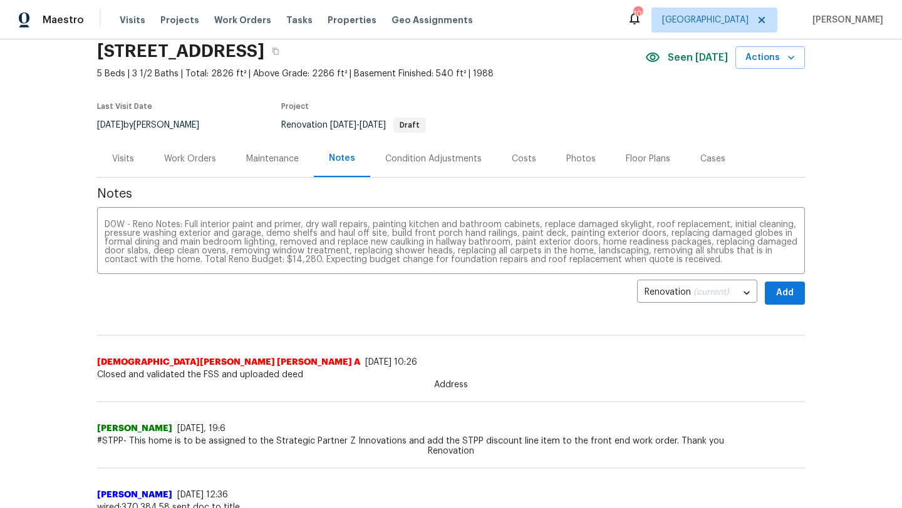
click at [363, 289] on div "Renovation (current) a8e33406-14ca-4cb5-950f-56bd014a0116 ​ Add" at bounding box center [450, 293] width 707 height 23
click at [782, 297] on span "Add" at bounding box center [784, 293] width 20 height 16
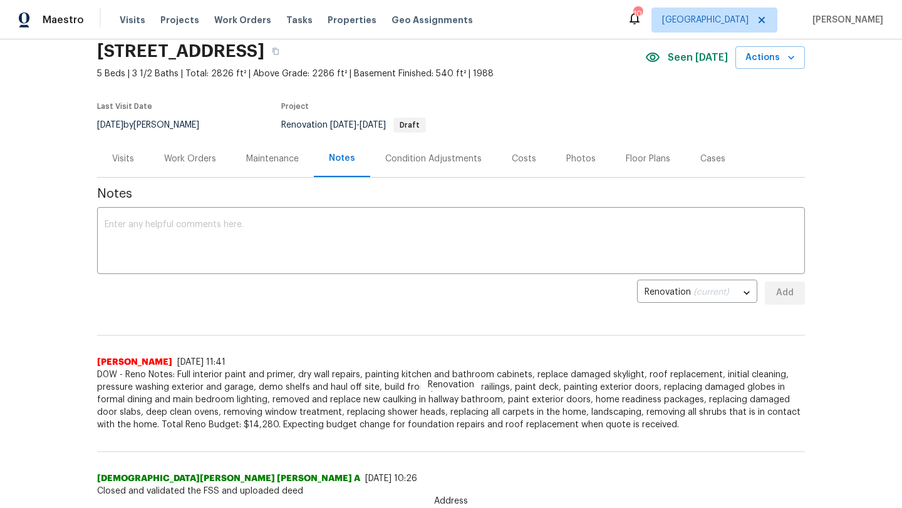
click at [182, 161] on div "Work Orders" at bounding box center [190, 159] width 52 height 13
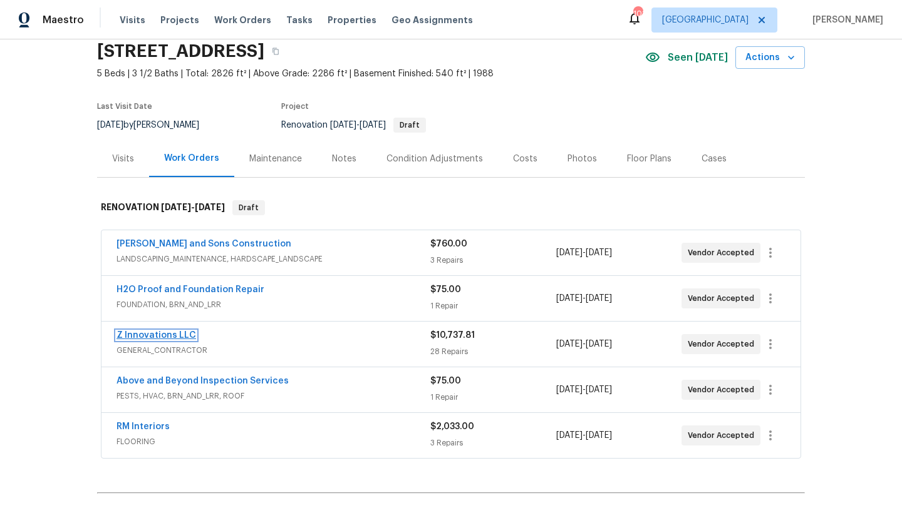
click at [158, 332] on link "Z Innovations LLC" at bounding box center [156, 335] width 80 height 9
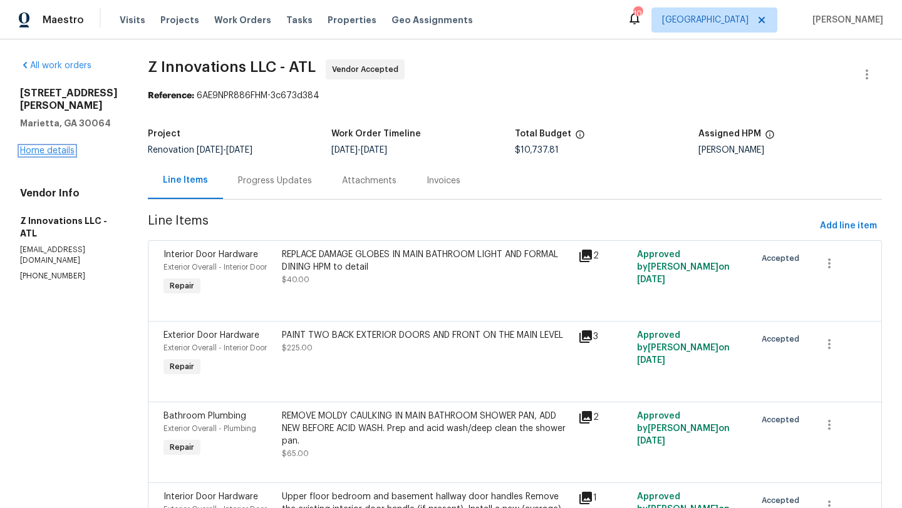
click at [65, 148] on link "Home details" at bounding box center [47, 150] width 54 height 9
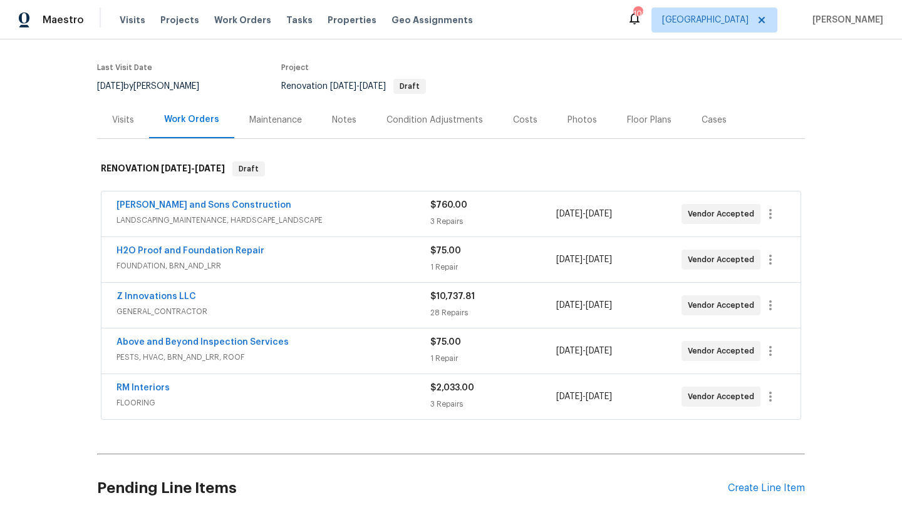
scroll to position [87, 0]
click at [136, 396] on div "RM Interiors" at bounding box center [273, 390] width 314 height 15
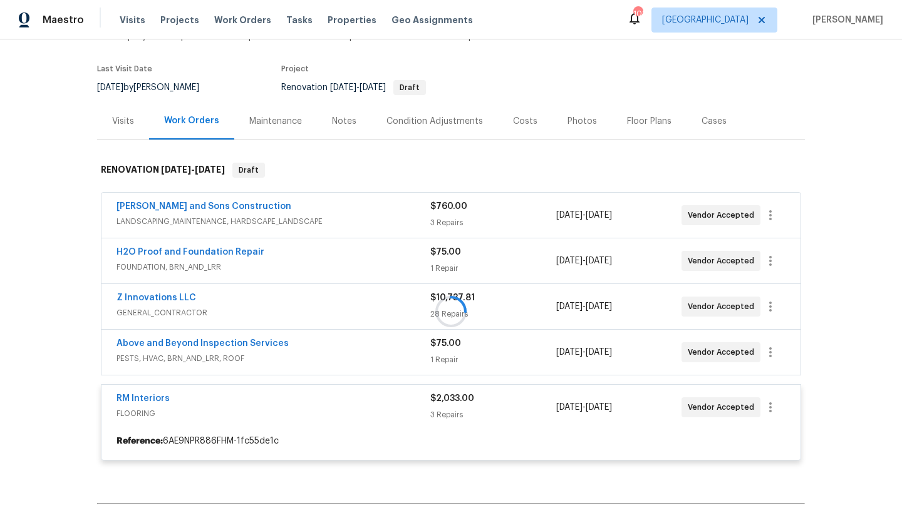
click at [136, 393] on span "RM Interiors" at bounding box center [142, 399] width 53 height 13
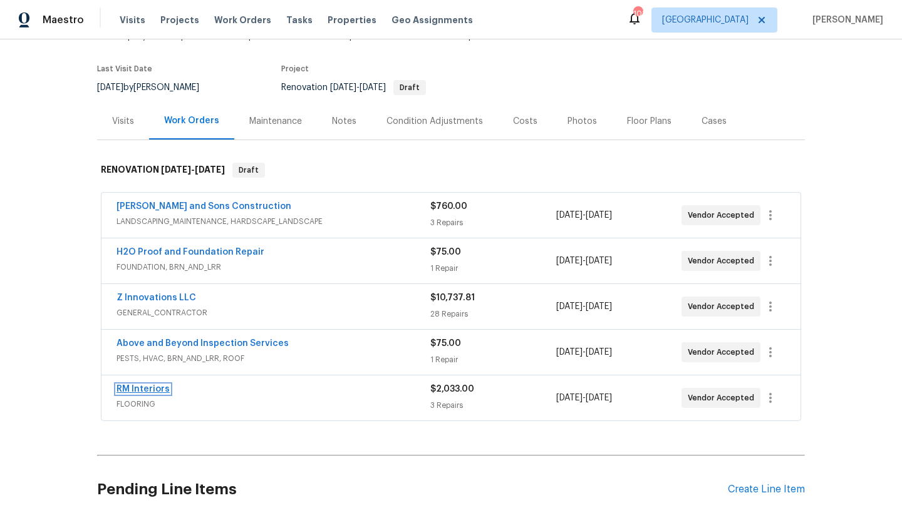
click at [160, 391] on link "RM Interiors" at bounding box center [142, 389] width 53 height 9
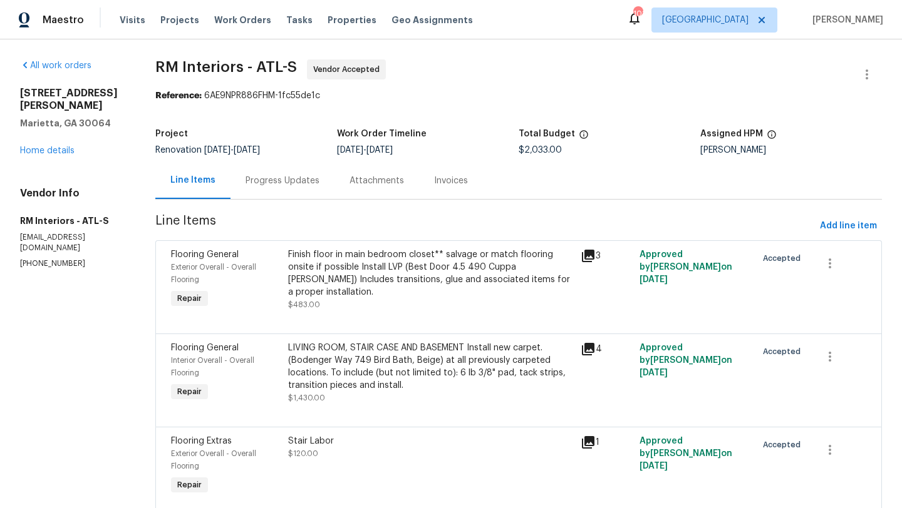
click at [265, 185] on div "Progress Updates" at bounding box center [282, 181] width 74 height 13
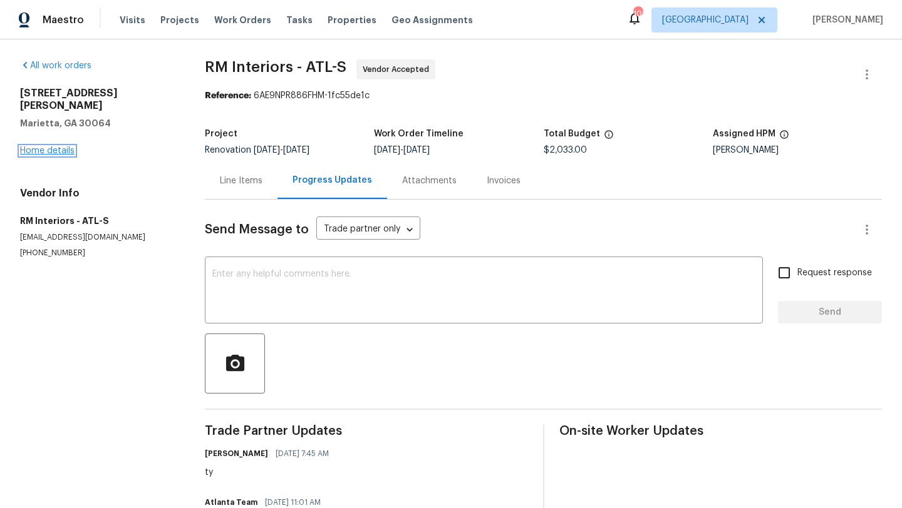
click at [66, 146] on link "Home details" at bounding box center [47, 150] width 54 height 9
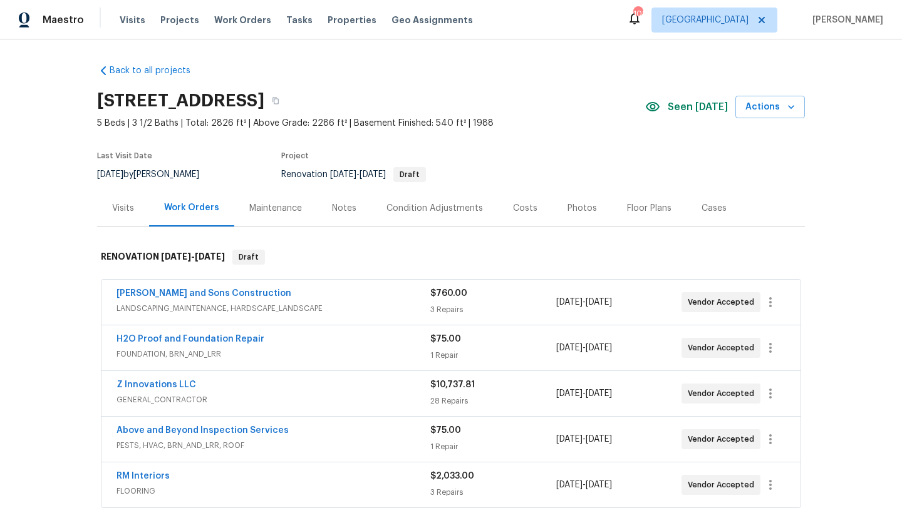
click at [347, 207] on div "Notes" at bounding box center [344, 208] width 24 height 13
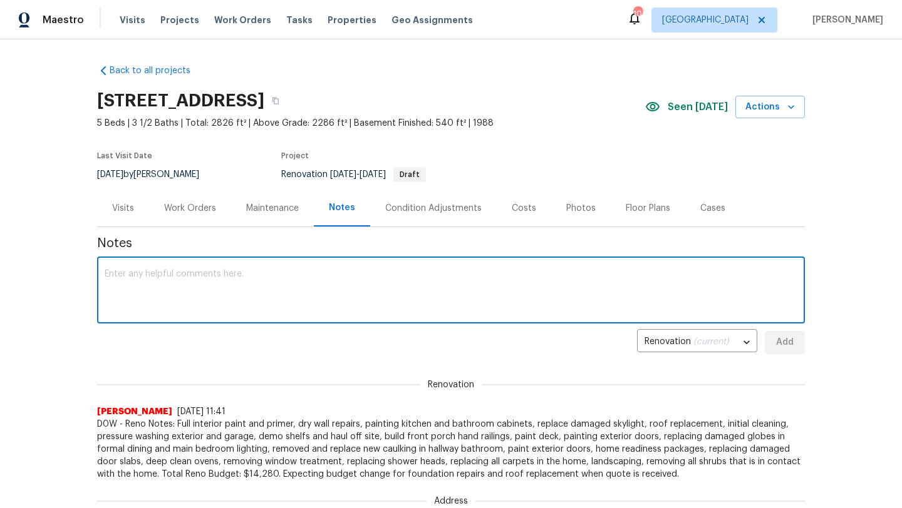
click at [282, 285] on textarea at bounding box center [451, 292] width 692 height 44
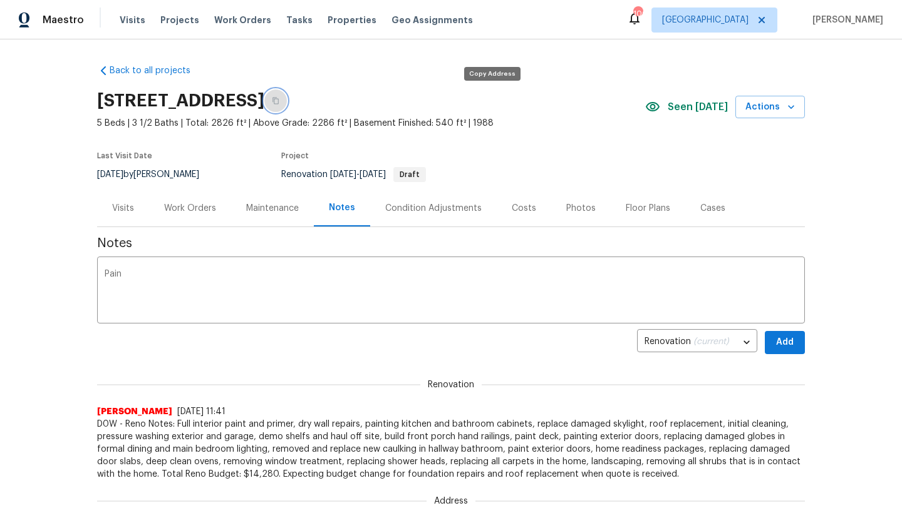
click at [287, 105] on button "button" at bounding box center [275, 101] width 23 height 23
click at [277, 276] on textarea "Pain" at bounding box center [451, 292] width 692 height 44
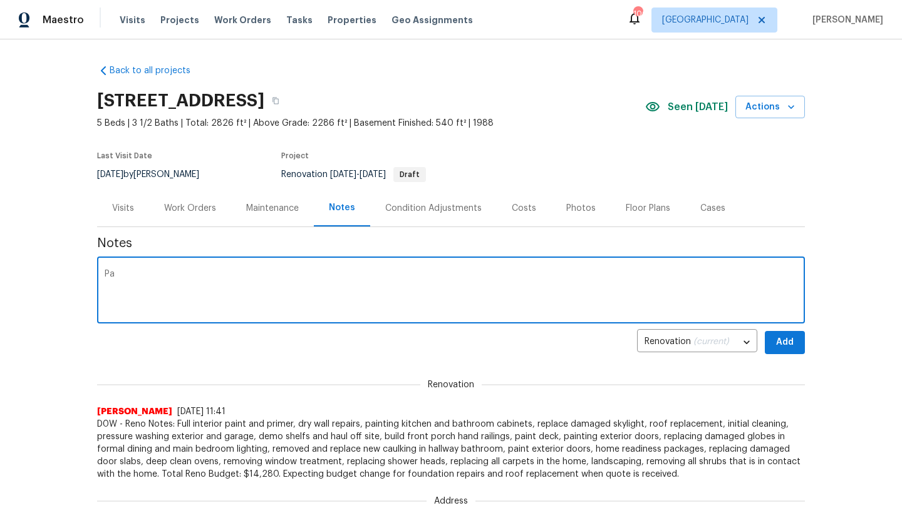
type textarea "P"
paste textarea "[URL][DOMAIN_NAME]"
click at [103, 275] on div "https://opendoor.slack.com/archives/C02LGTRN7JT/p1756223590028299 x ​" at bounding box center [450, 292] width 707 height 64
click at [105, 277] on textarea "[URL][DOMAIN_NAME]" at bounding box center [451, 292] width 692 height 44
click at [655, 280] on textarea "Upgrade request for door hardwares - https://opendoor.slack.com/archives/C02LGT…" at bounding box center [451, 292] width 692 height 44
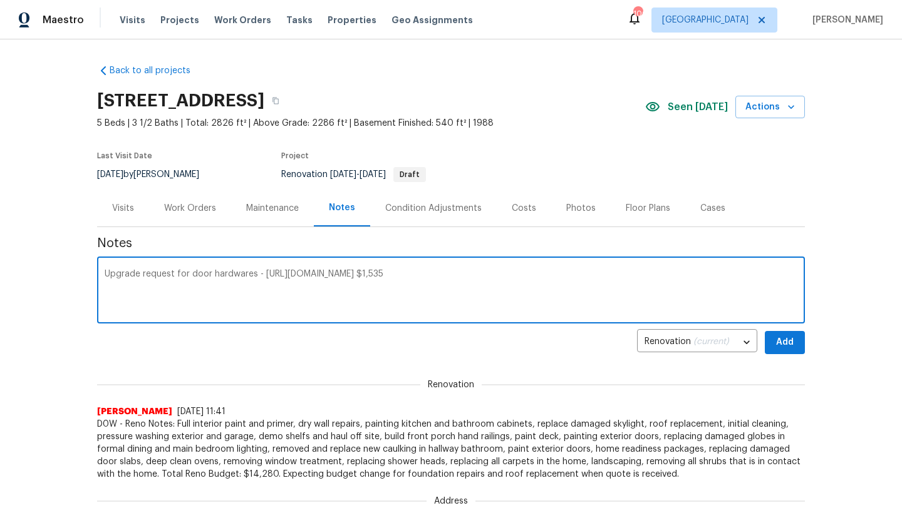
click at [565, 275] on textarea "Upgrade request for door hardwares - https://opendoor.slack.com/archives/C02LGT…" at bounding box center [451, 292] width 692 height 44
type textarea "Upgrade request for door hardwares - https://opendoor.slack.com/archives/C02LGT…"
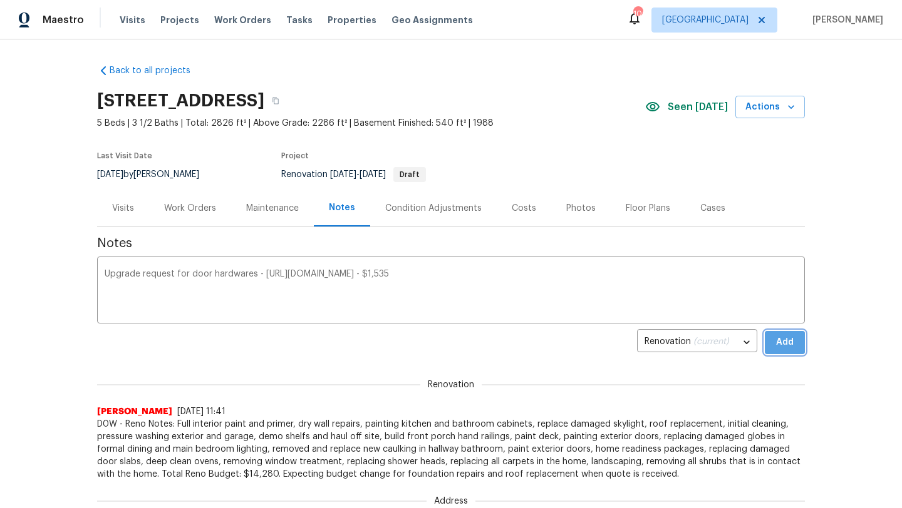
click at [790, 342] on span "Add" at bounding box center [784, 343] width 20 height 16
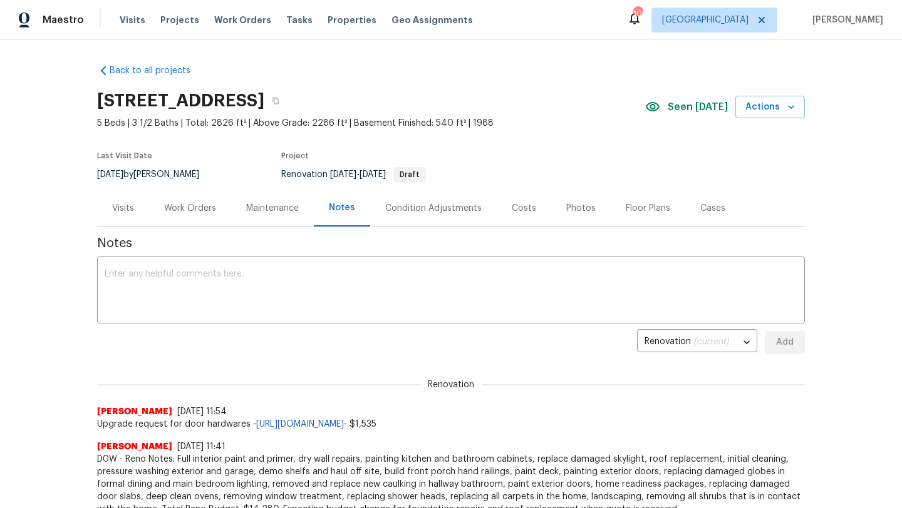
click at [131, 212] on div "Visits" at bounding box center [123, 208] width 22 height 13
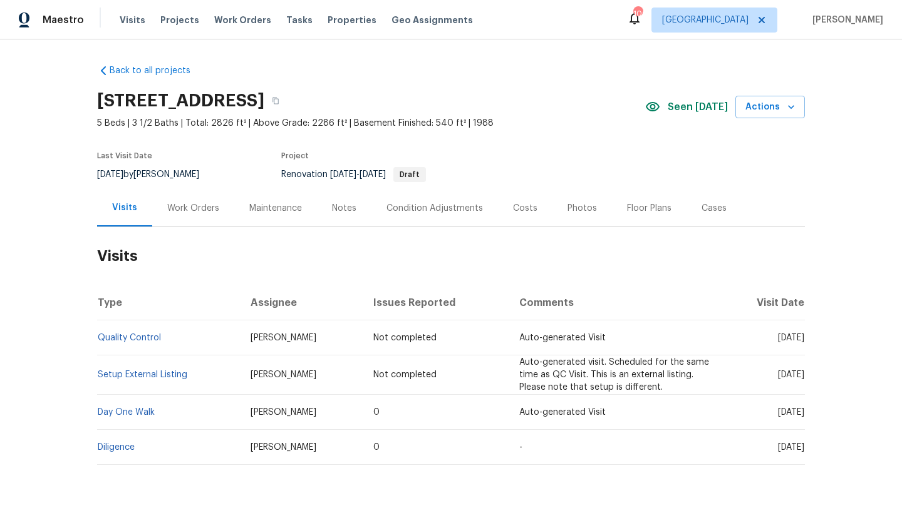
click at [336, 220] on div "Notes" at bounding box center [344, 208] width 54 height 37
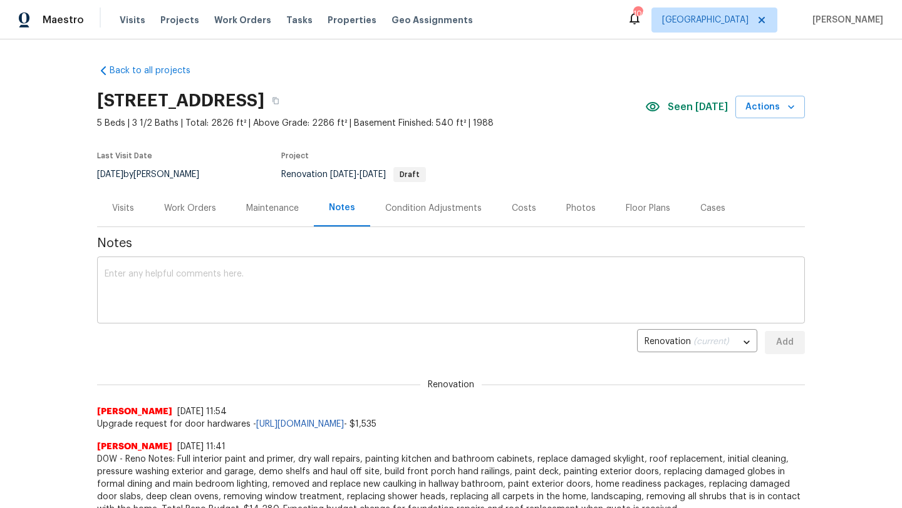
click at [282, 274] on textarea at bounding box center [451, 292] width 692 height 44
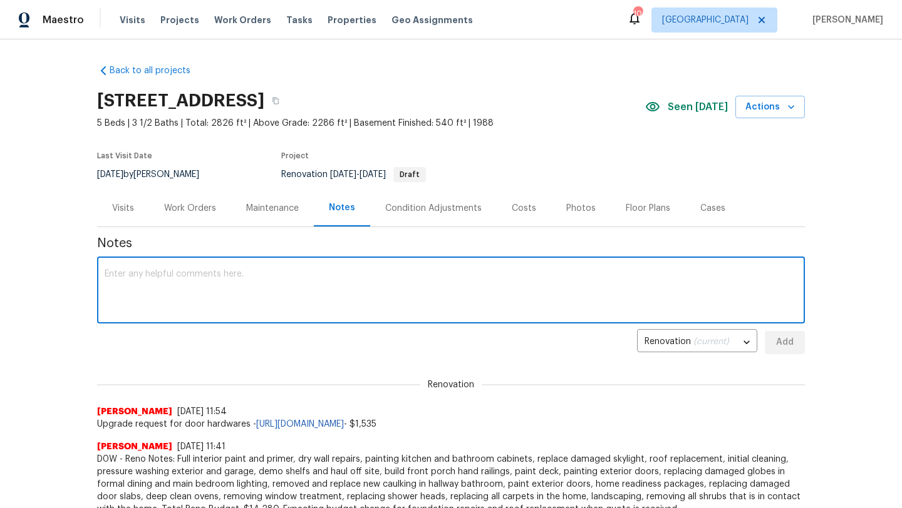
paste textarea "[URL][DOMAIN_NAME]"
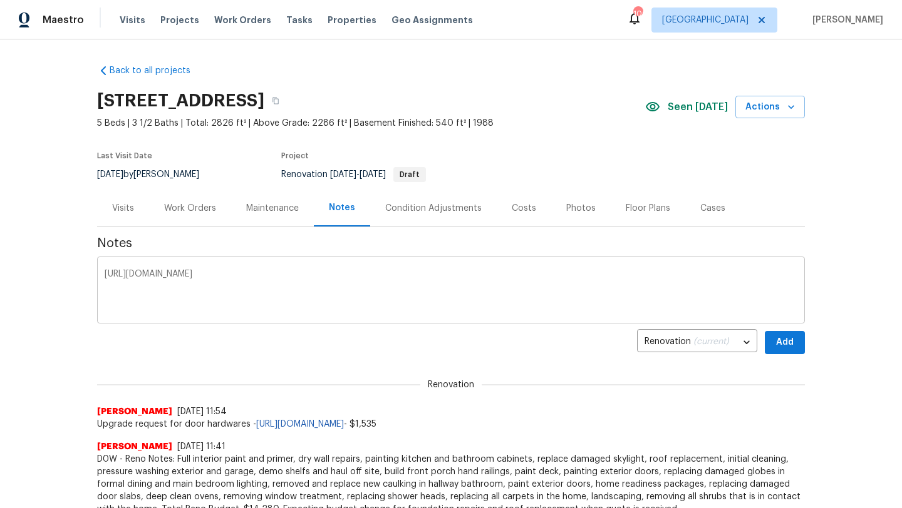
click at [103, 275] on div "https://opendoor.slack.com/archives/C07MF4A0E48/p1756223710661509?thread_ts=175…" at bounding box center [450, 292] width 707 height 64
click at [103, 274] on div "https://opendoor.slack.com/archives/C07MF4A0E48/p1756223710661509?thread_ts=175…" at bounding box center [450, 292] width 707 height 64
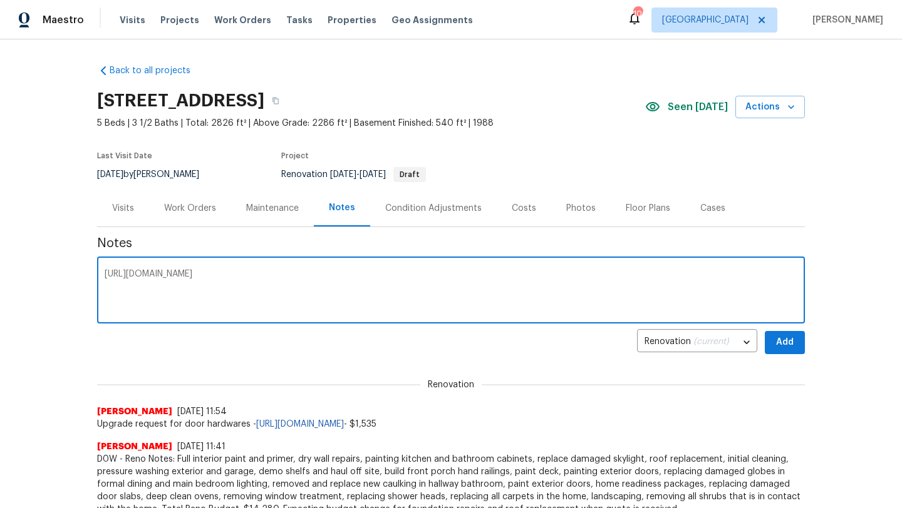
click at [106, 271] on textarea "[URL][DOMAIN_NAME]" at bounding box center [451, 292] width 692 height 44
type textarea "Paint ordered, delivery set at 8/27 by 12pm - https://opendoor.slack.com/archiv…"
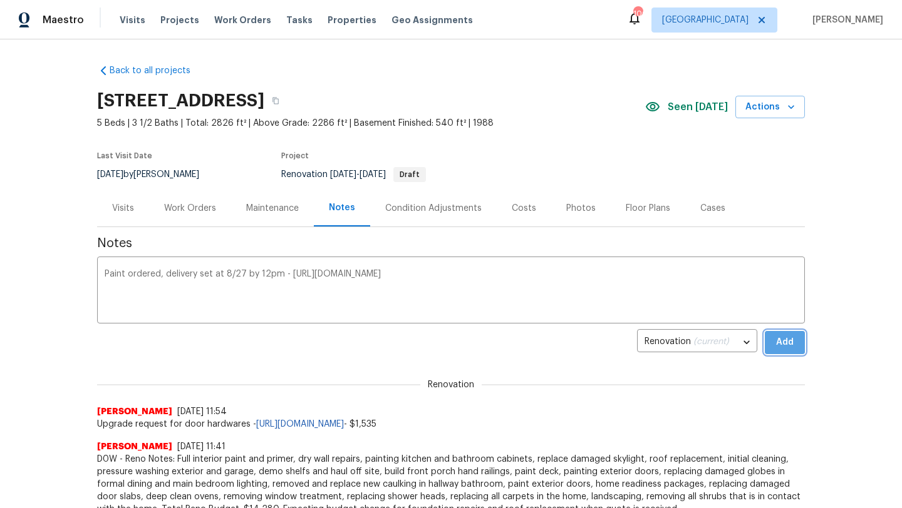
click at [789, 347] on span "Add" at bounding box center [784, 343] width 20 height 16
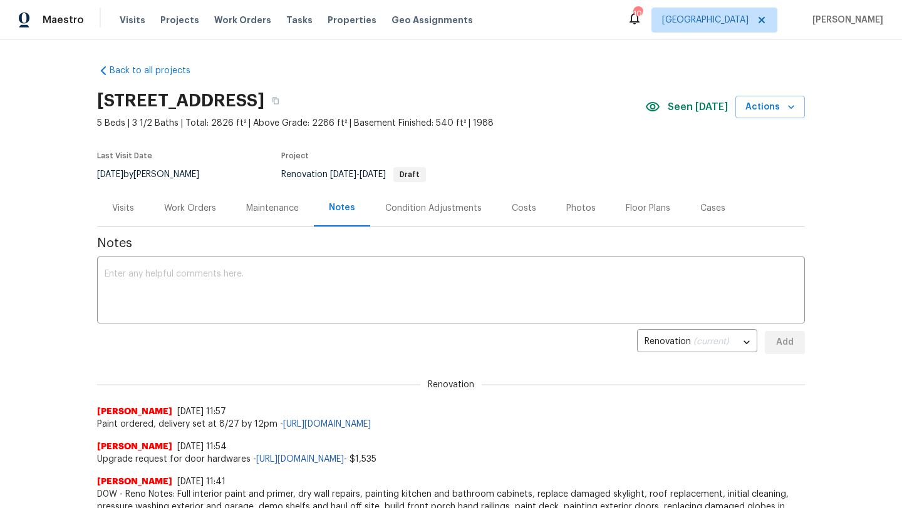
click at [210, 208] on div "Work Orders" at bounding box center [190, 208] width 52 height 13
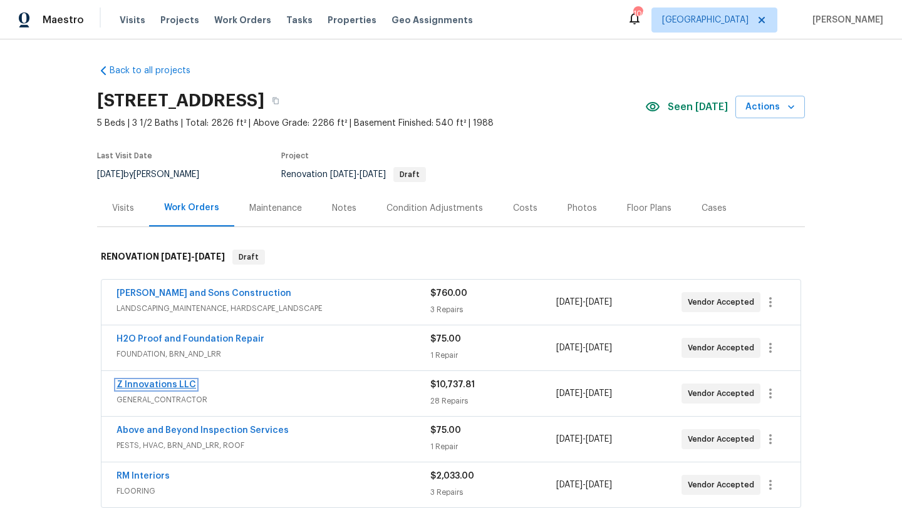
click at [167, 386] on link "Z Innovations LLC" at bounding box center [156, 385] width 80 height 9
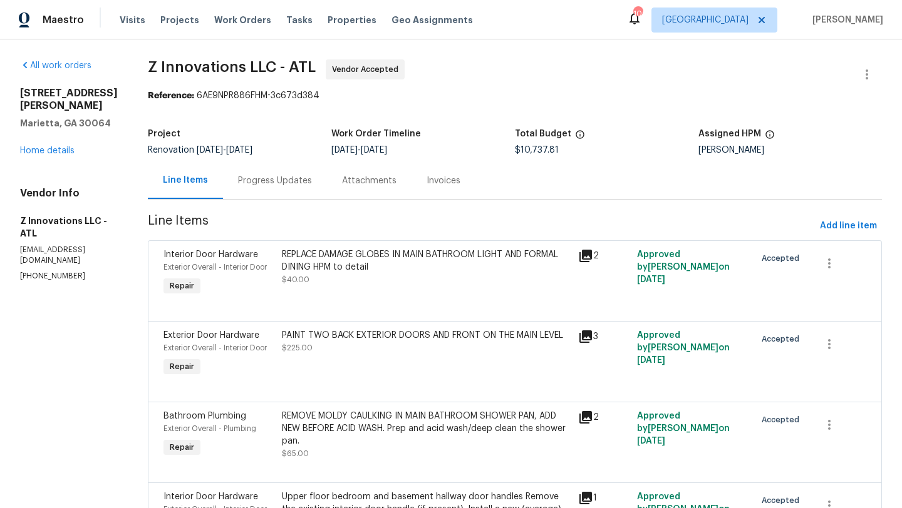
click at [272, 187] on div "Progress Updates" at bounding box center [275, 180] width 104 height 37
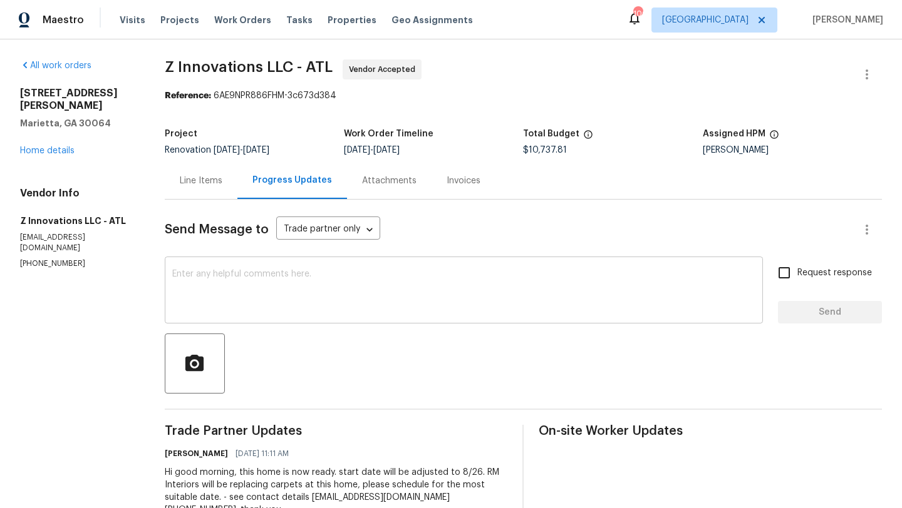
click at [290, 289] on textarea at bounding box center [463, 292] width 583 height 44
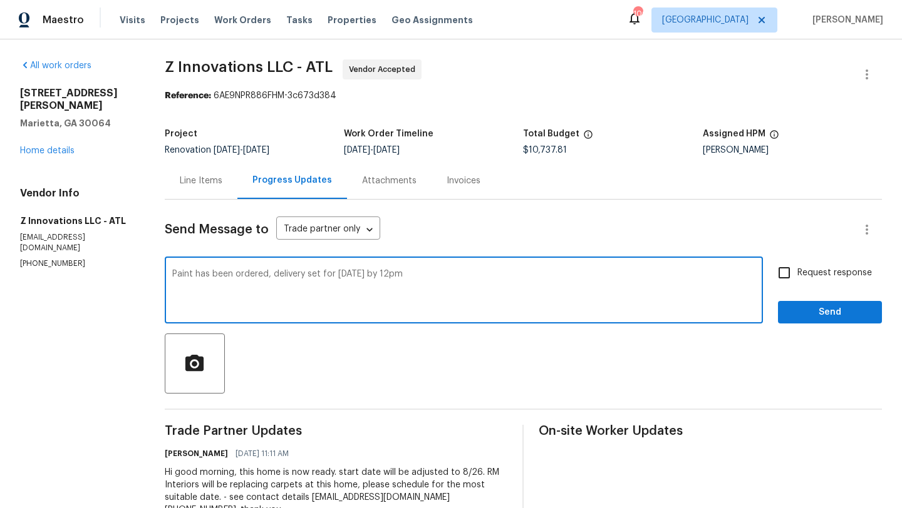
type textarea "Paint has been ordered, delivery set for tomorrow by 12pm"
click at [786, 278] on input "Request response" at bounding box center [784, 273] width 26 height 26
checkbox input "true"
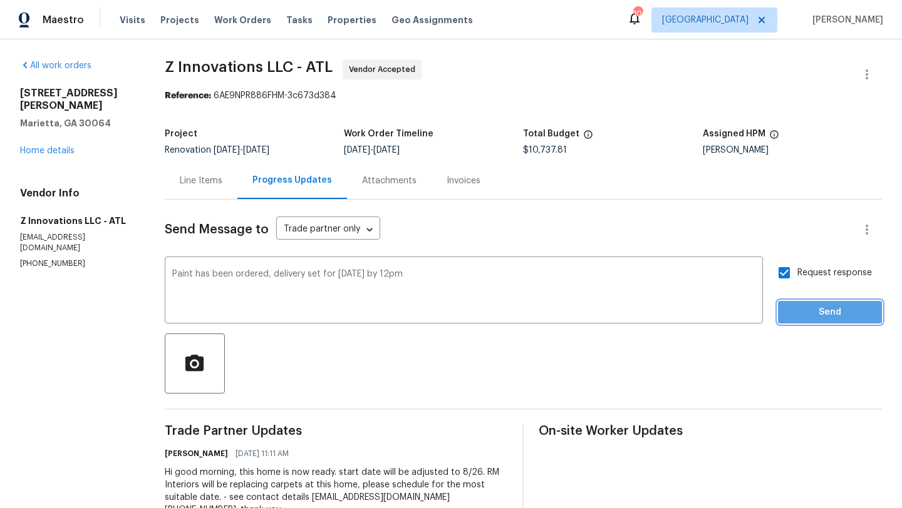
click at [801, 306] on span "Send" at bounding box center [830, 313] width 84 height 16
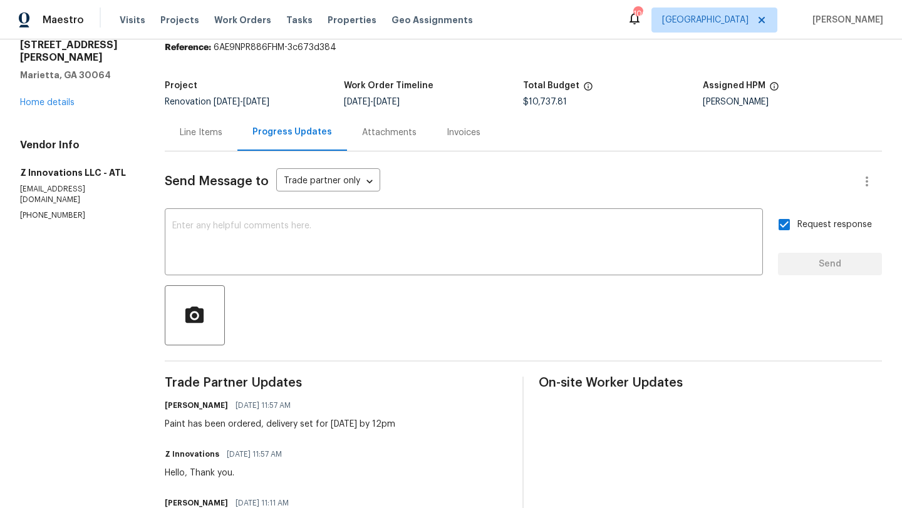
scroll to position [45, 0]
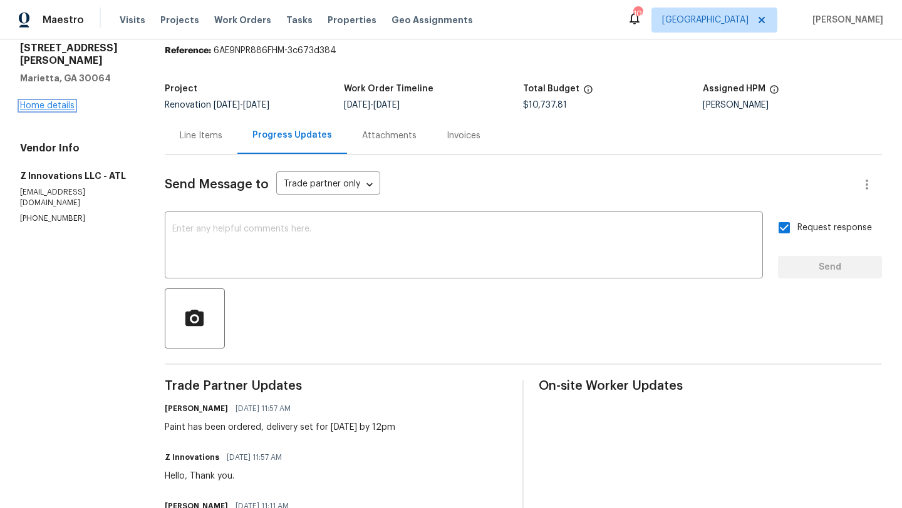
click at [71, 101] on link "Home details" at bounding box center [47, 105] width 54 height 9
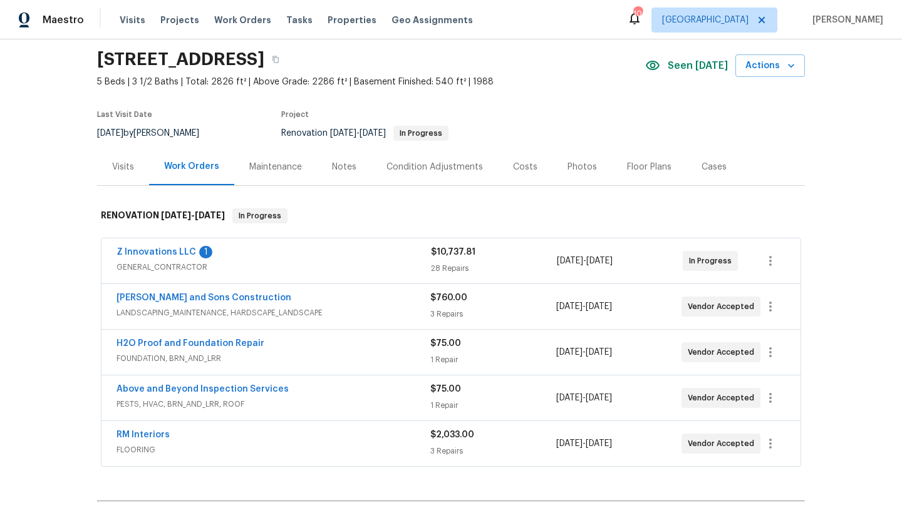
scroll to position [46, 0]
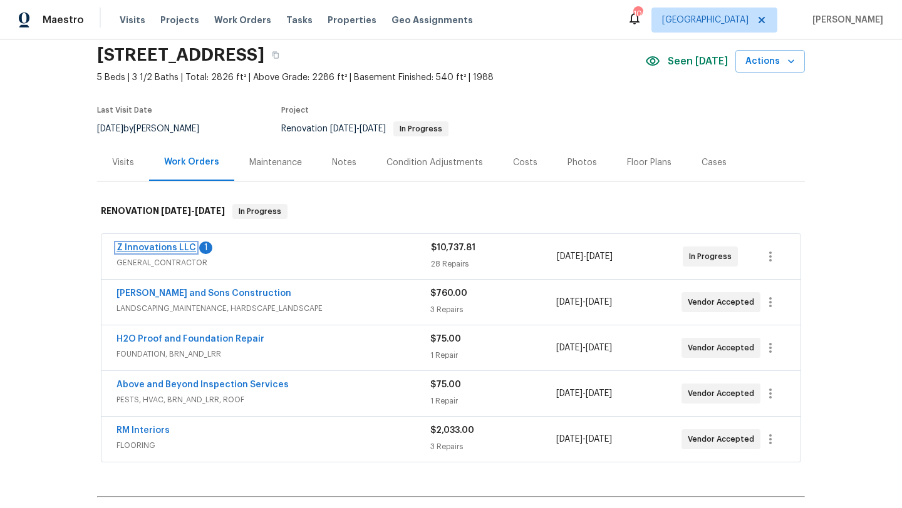
click at [153, 249] on link "Z Innovations LLC" at bounding box center [156, 248] width 80 height 9
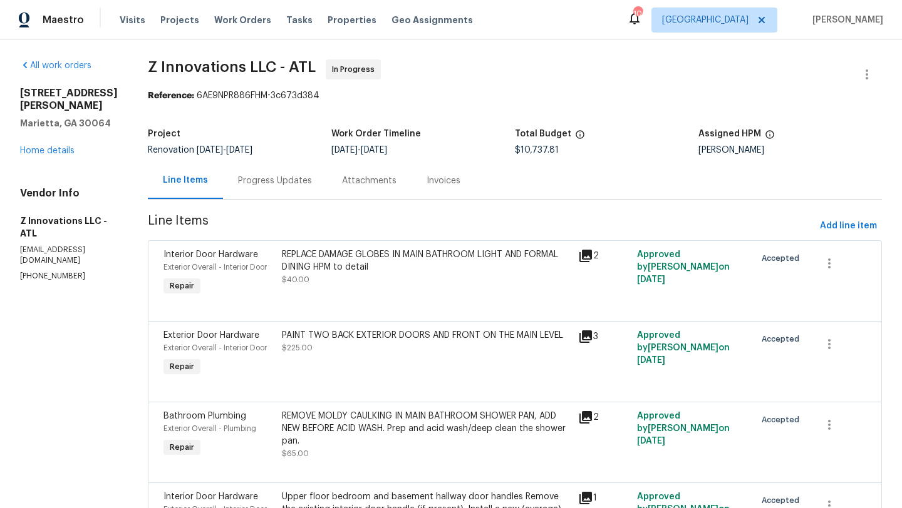
click at [274, 182] on div "Progress Updates" at bounding box center [275, 181] width 74 height 13
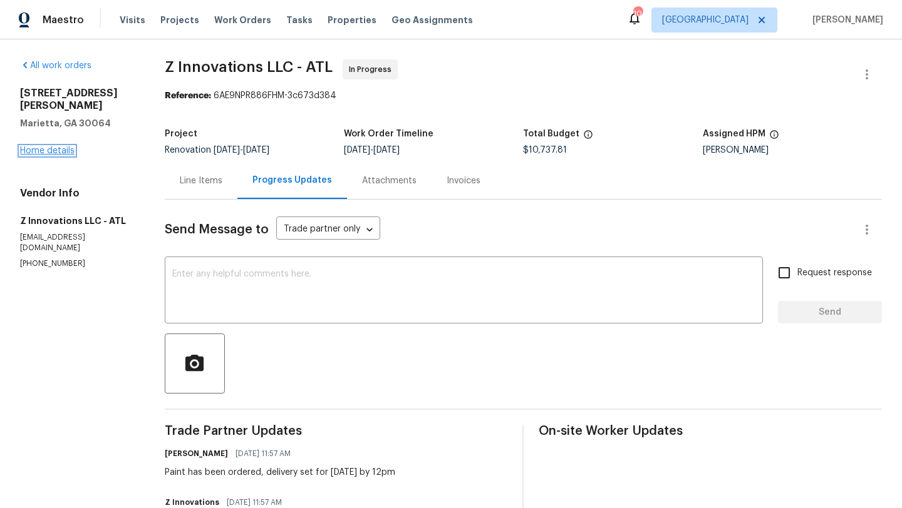
click at [67, 146] on link "Home details" at bounding box center [47, 150] width 54 height 9
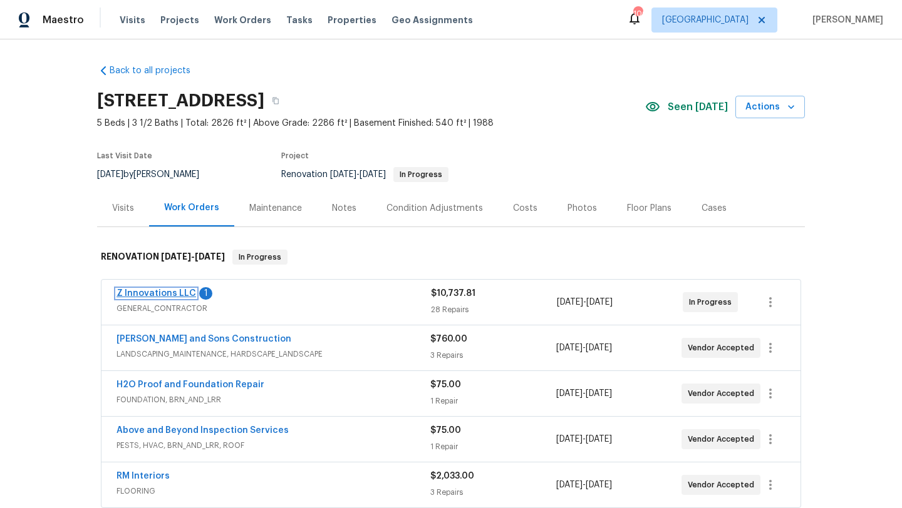
click at [173, 295] on link "Z Innovations LLC" at bounding box center [156, 293] width 80 height 9
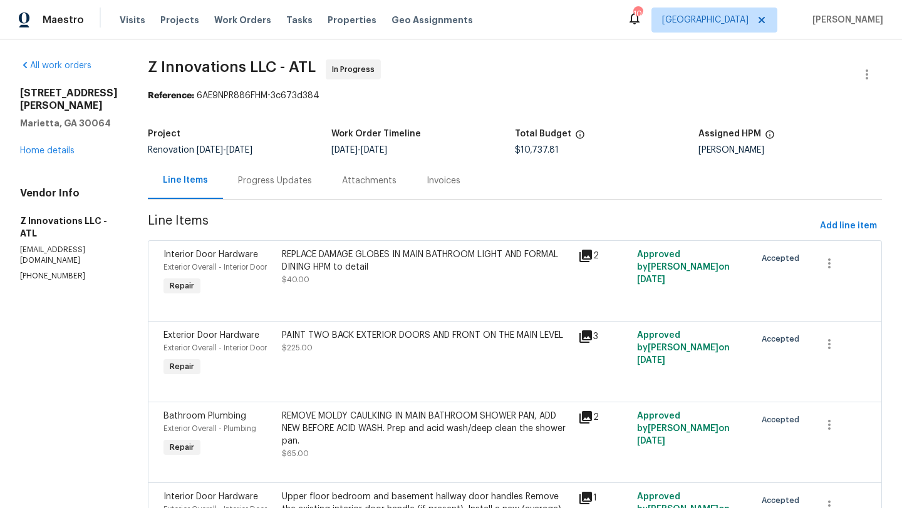
click at [277, 185] on div "Progress Updates" at bounding box center [275, 181] width 74 height 13
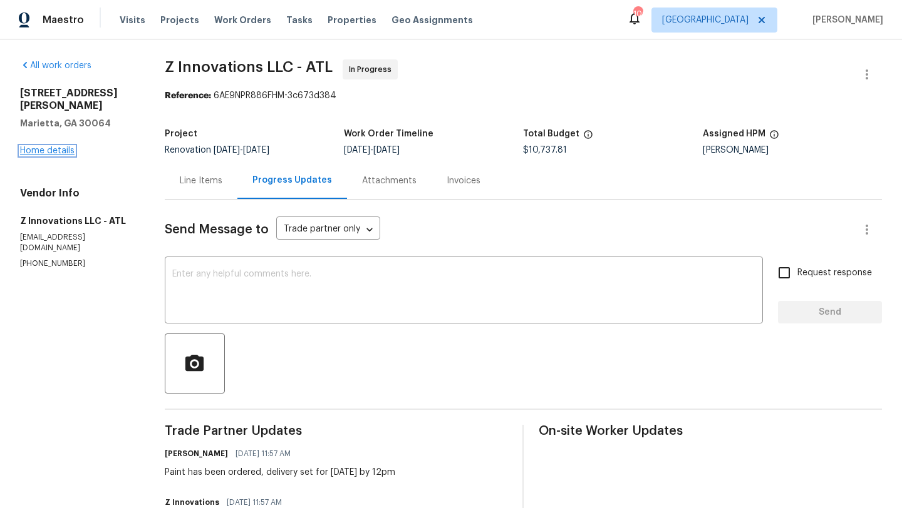
click at [66, 146] on link "Home details" at bounding box center [47, 150] width 54 height 9
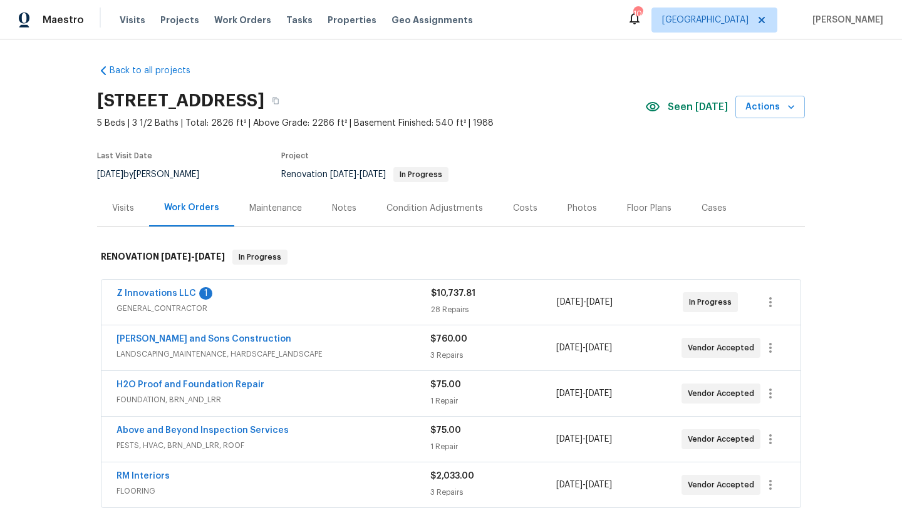
click at [351, 202] on div "Notes" at bounding box center [344, 208] width 24 height 13
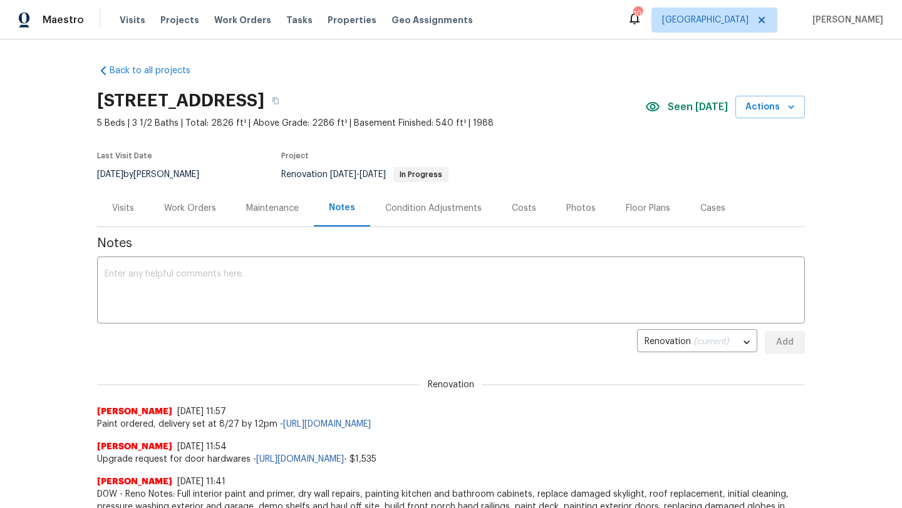
click at [116, 203] on div "Visits" at bounding box center [123, 208] width 22 height 13
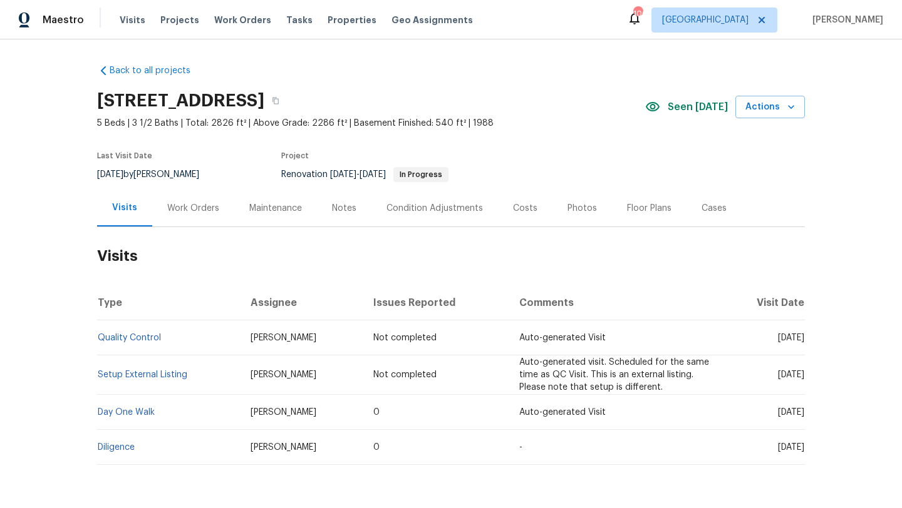
click at [523, 207] on div "Costs" at bounding box center [525, 208] width 24 height 13
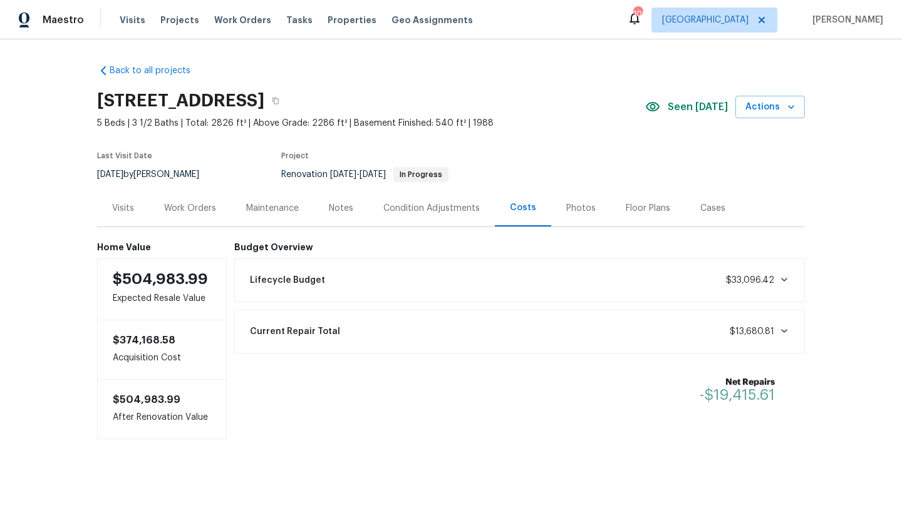
click at [569, 209] on div "Photos" at bounding box center [580, 208] width 29 height 13
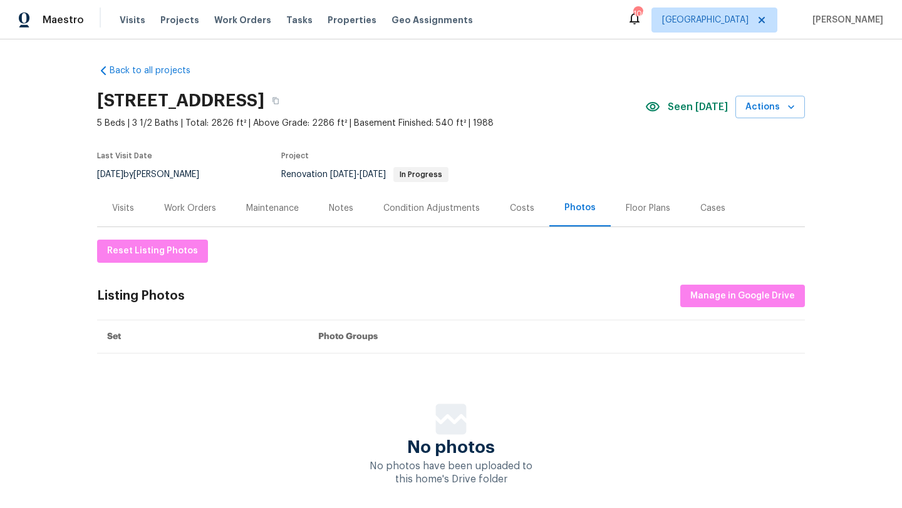
click at [128, 211] on div "Visits" at bounding box center [123, 208] width 22 height 13
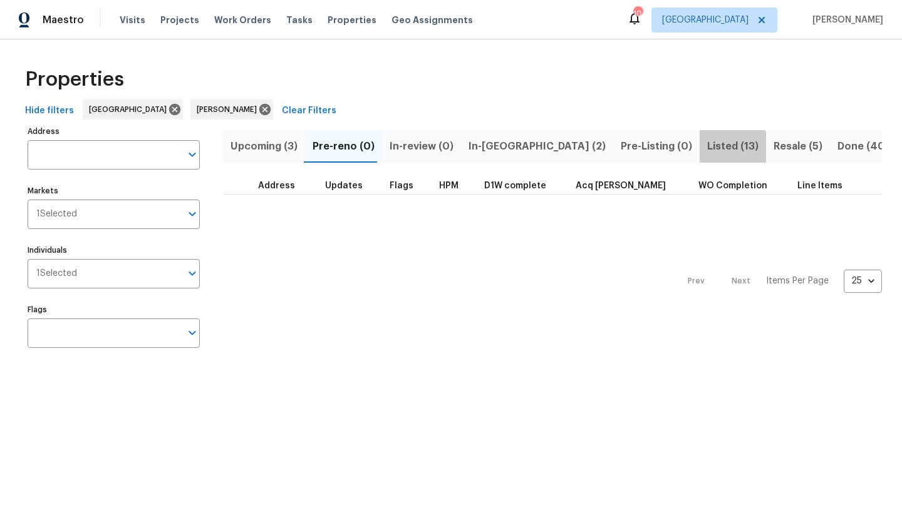
click at [707, 152] on span "Listed (13)" at bounding box center [732, 147] width 51 height 18
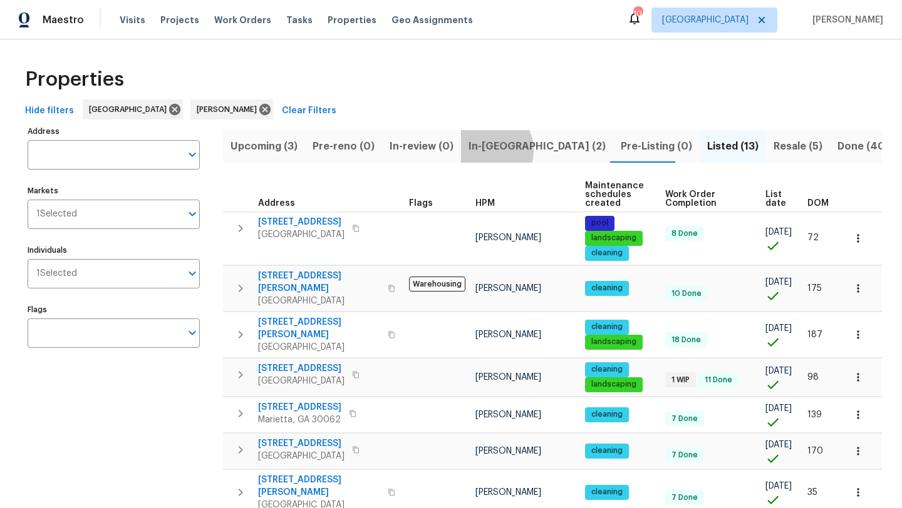
click at [481, 150] on span "In-[GEOGRAPHIC_DATA] (2)" at bounding box center [536, 147] width 137 height 18
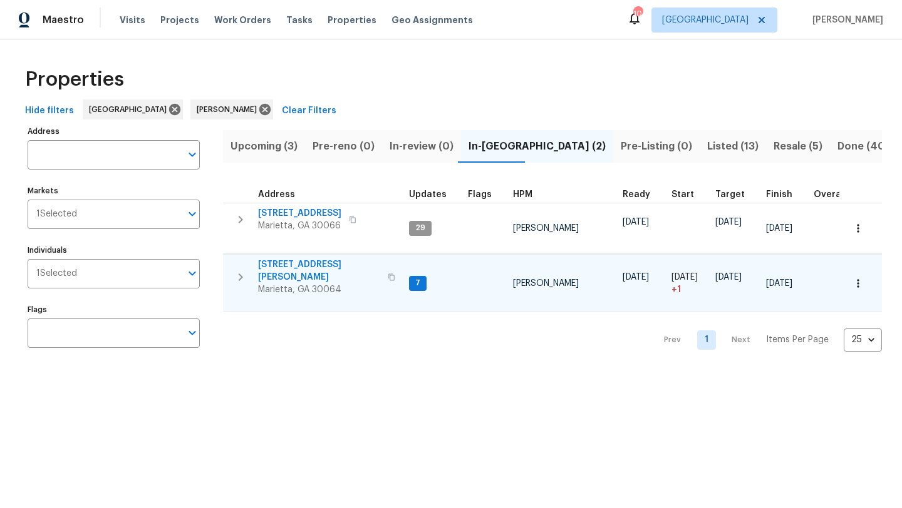
click at [320, 269] on span "[STREET_ADDRESS][PERSON_NAME]" at bounding box center [319, 271] width 122 height 25
click at [301, 265] on span "[STREET_ADDRESS][PERSON_NAME]" at bounding box center [319, 271] width 122 height 25
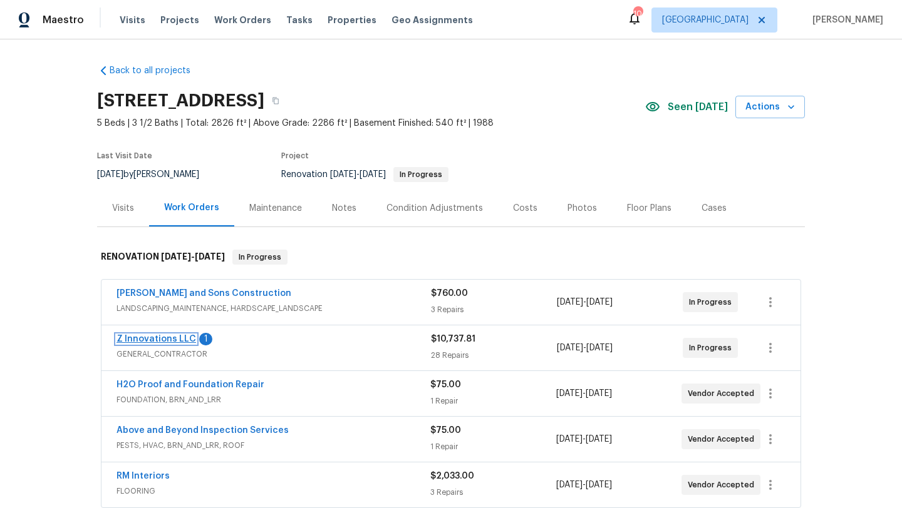
click at [170, 337] on link "Z Innovations LLC" at bounding box center [156, 339] width 80 height 9
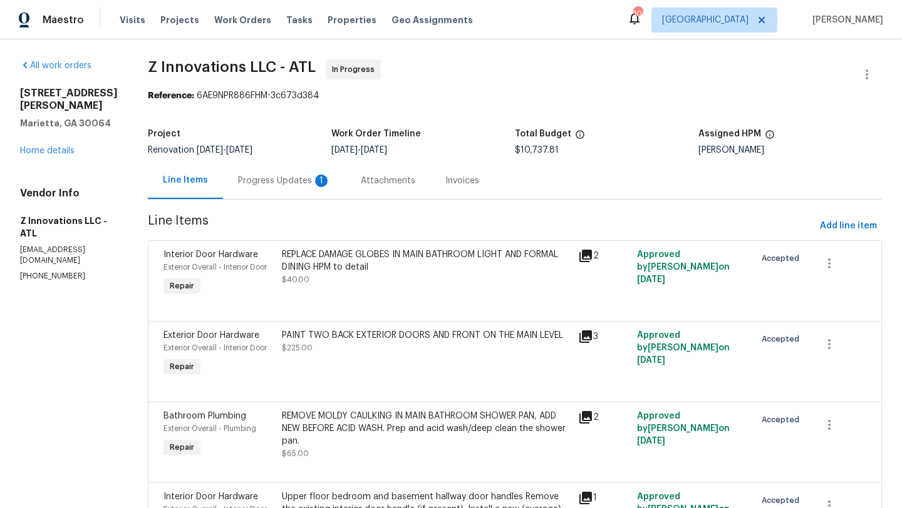
click at [296, 182] on div "Progress Updates 1" at bounding box center [284, 181] width 93 height 13
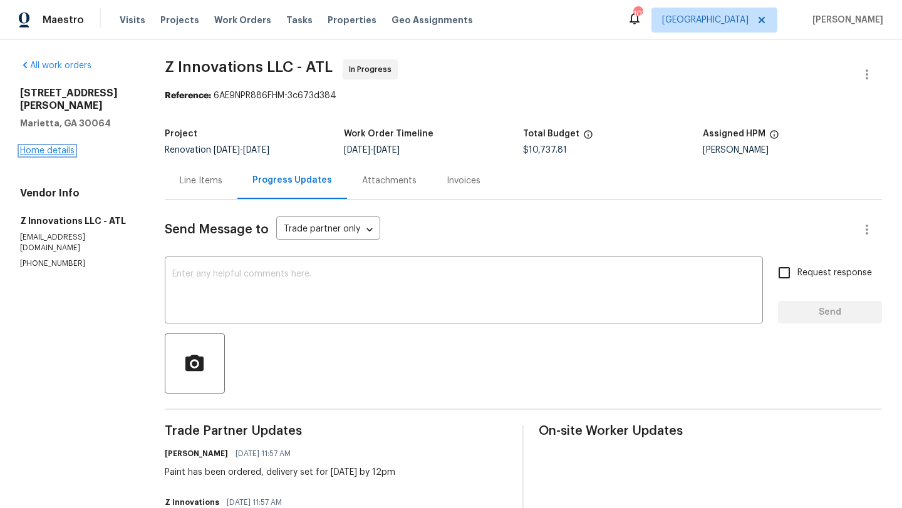
click at [62, 146] on link "Home details" at bounding box center [47, 150] width 54 height 9
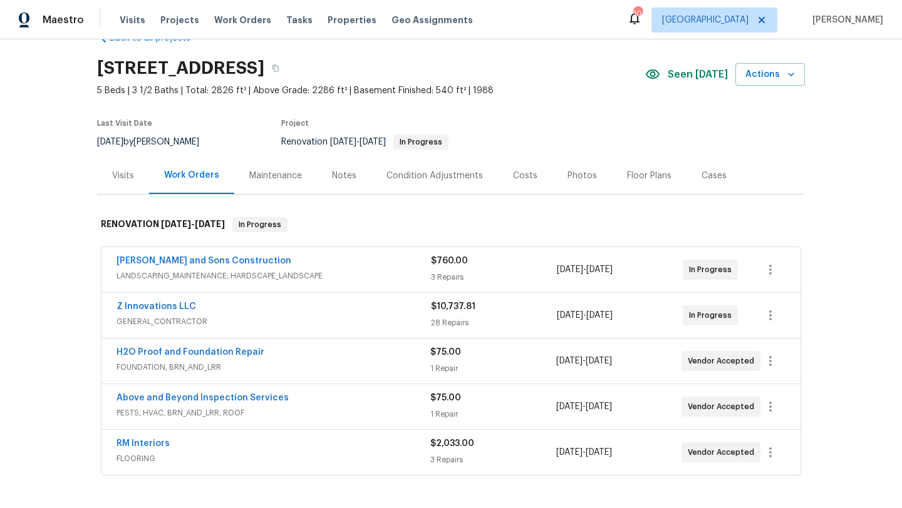
scroll to position [39, 0]
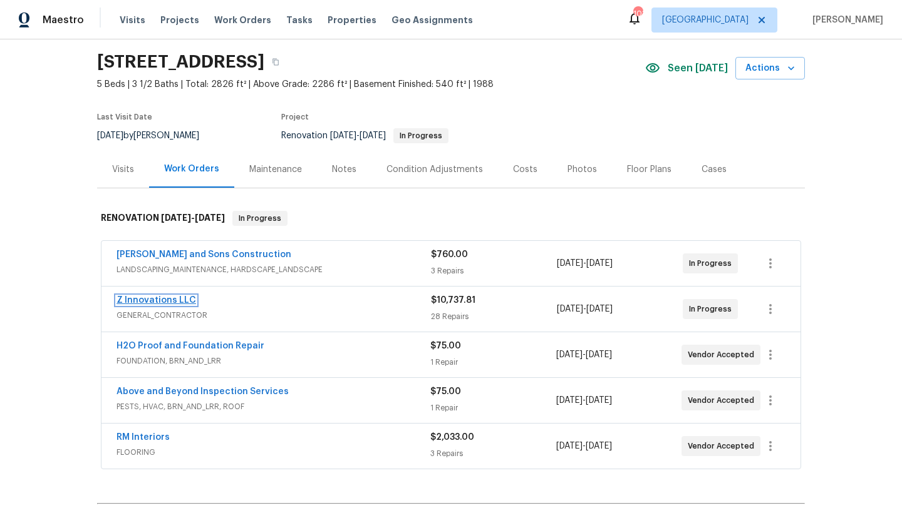
click at [190, 299] on link "Z Innovations LLC" at bounding box center [156, 300] width 80 height 9
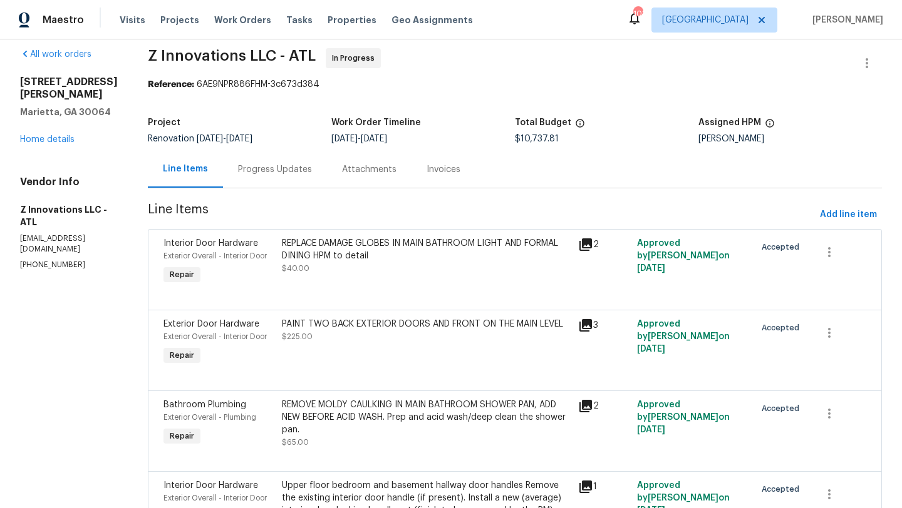
scroll to position [13, 0]
click at [72, 140] on link "Home details" at bounding box center [47, 138] width 54 height 9
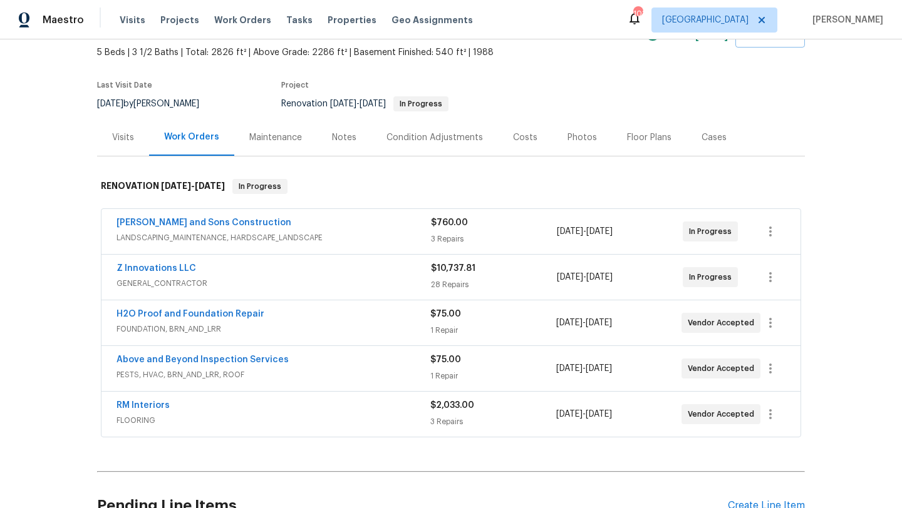
scroll to position [74, 0]
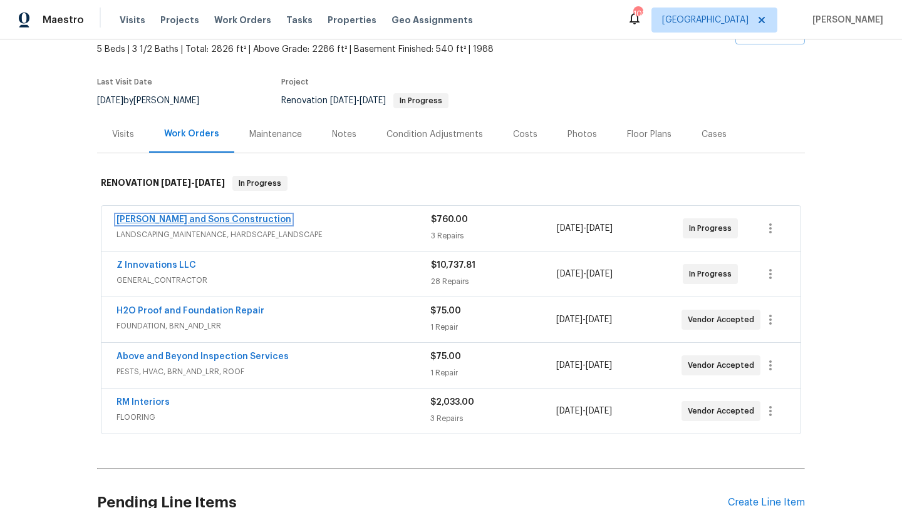
click at [225, 220] on link "[PERSON_NAME] and Sons Construction" at bounding box center [203, 219] width 175 height 9
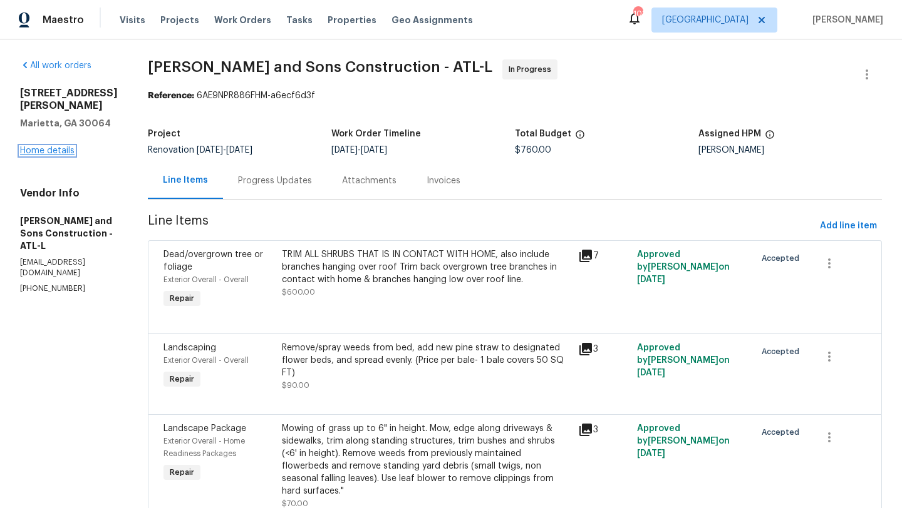
click at [67, 155] on link "Home details" at bounding box center [47, 150] width 54 height 9
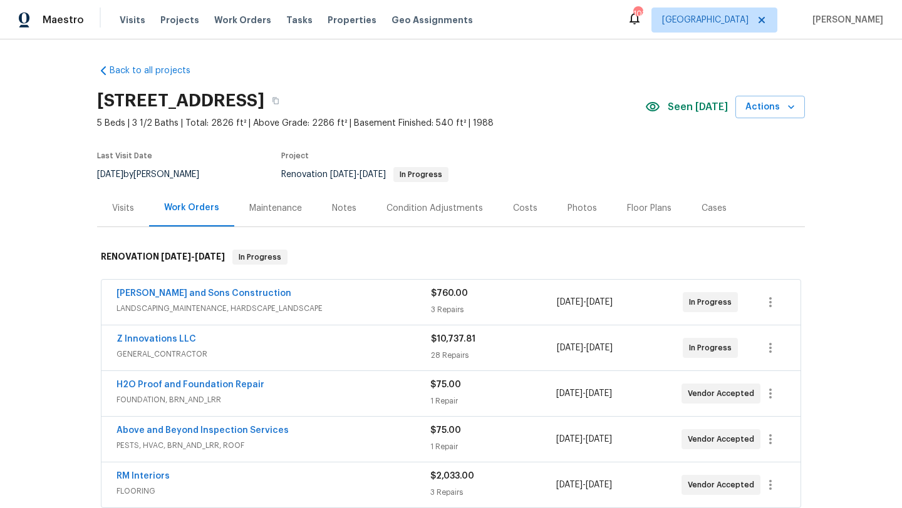
click at [341, 208] on div "Notes" at bounding box center [344, 208] width 24 height 13
